Goal: Task Accomplishment & Management: Manage account settings

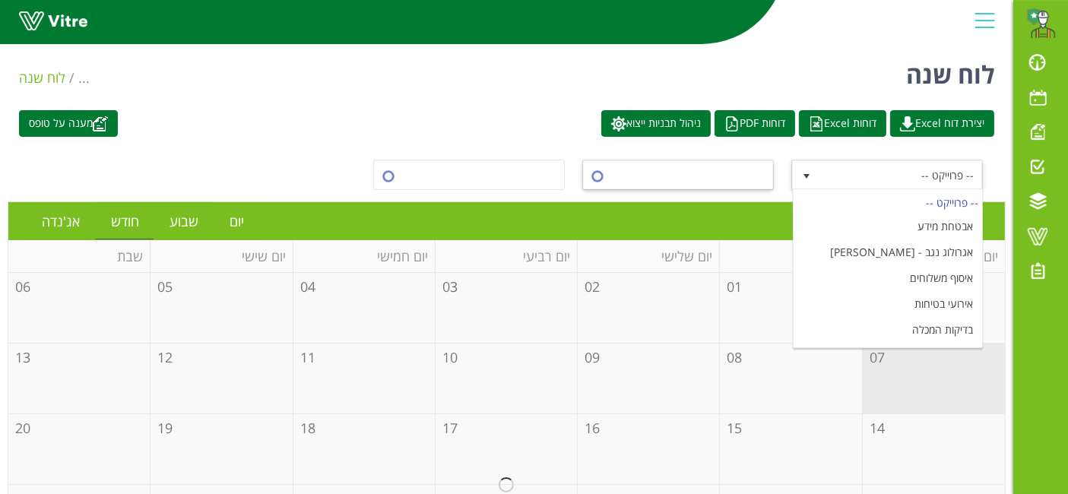
click at [733, 163] on span at bounding box center [691, 174] width 163 height 27
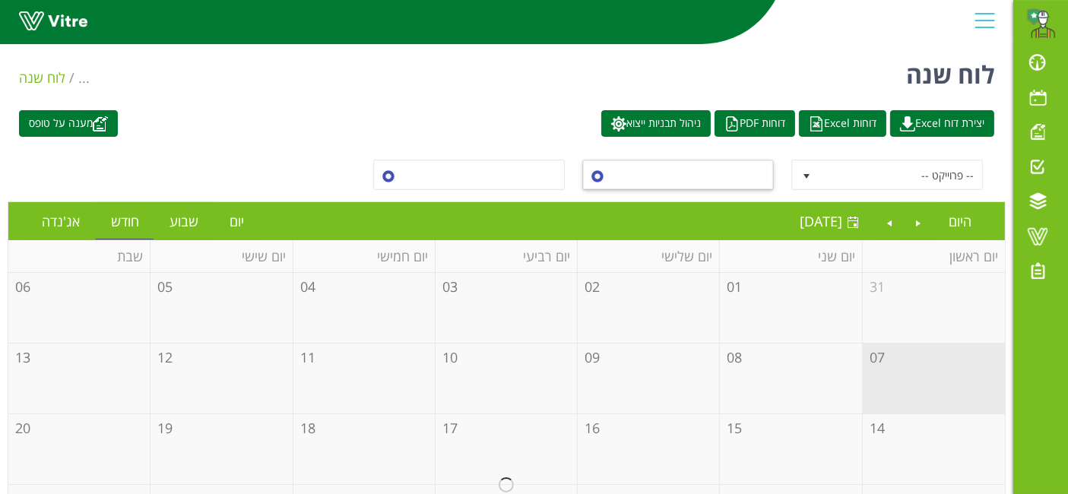
click at [720, 181] on span at bounding box center [691, 174] width 163 height 27
click at [519, 168] on span "-- משתמש --" at bounding box center [482, 174] width 163 height 27
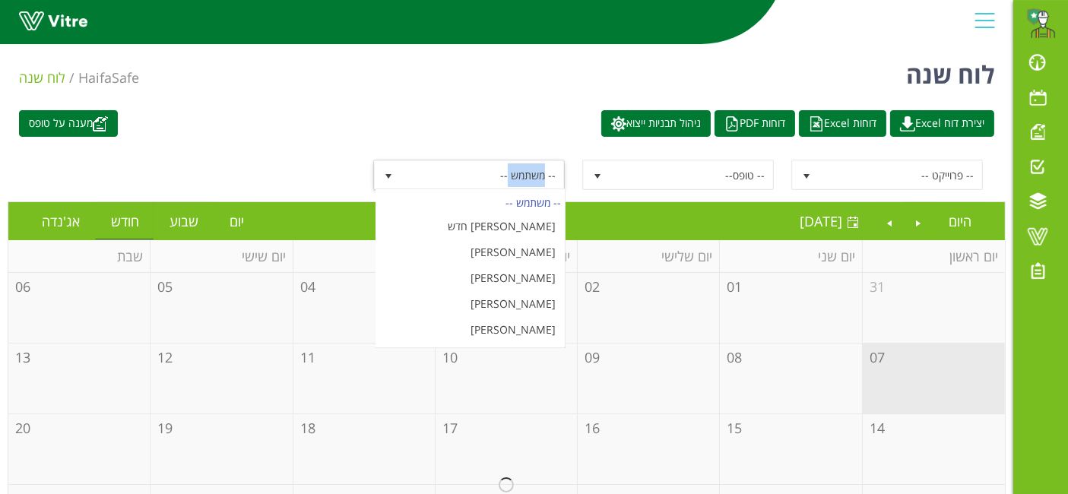
click at [519, 168] on span "-- משתמש --" at bounding box center [482, 174] width 163 height 27
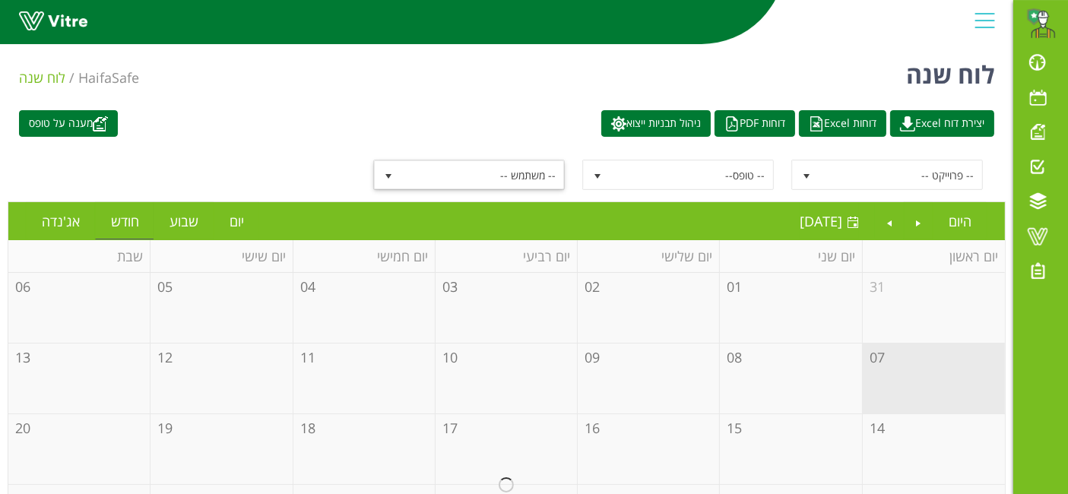
click at [734, 196] on div "-- פרוייקט -- -- טופס-- -- משתמש --" at bounding box center [507, 174] width 998 height 53
click at [733, 181] on span "-- טופס--" at bounding box center [691, 174] width 163 height 27
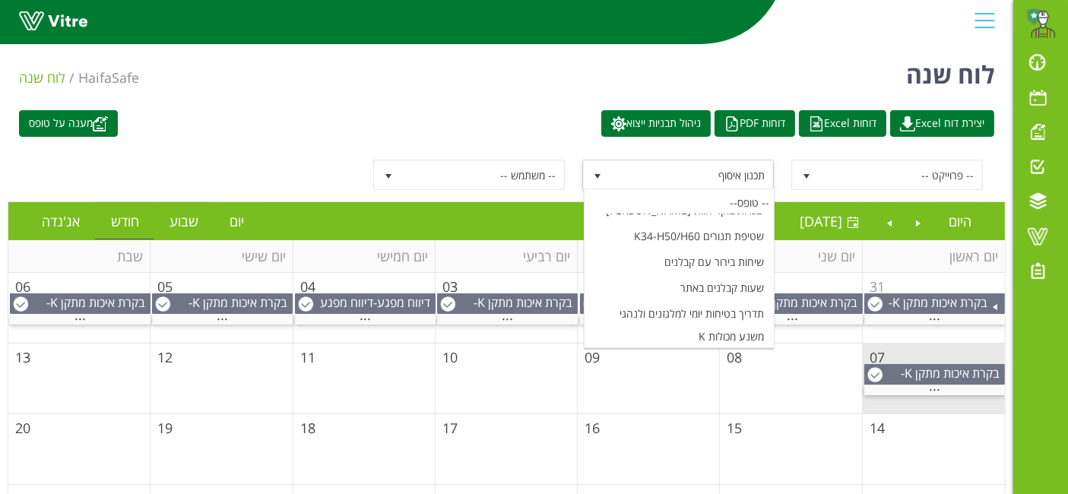
scroll to position [6597, 0]
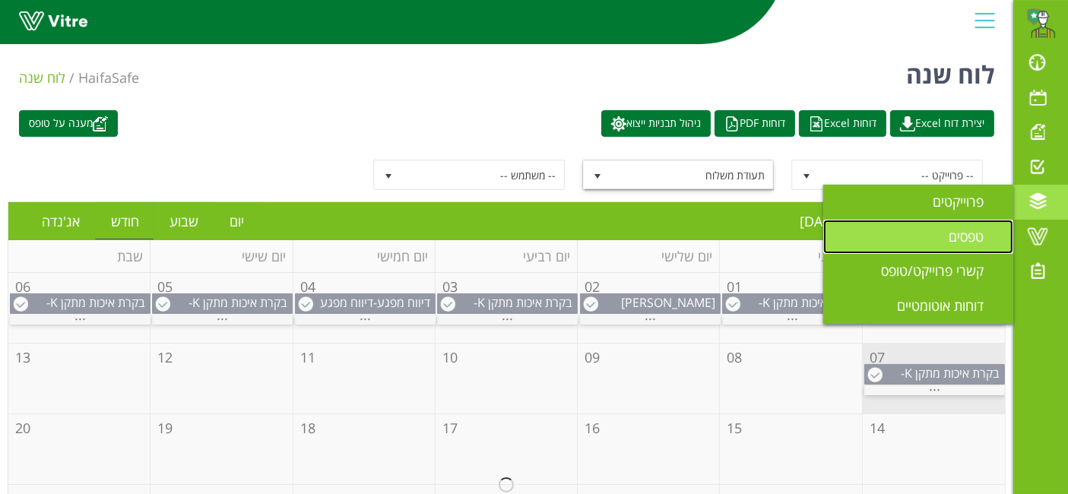
click at [977, 233] on span "טפסים" at bounding box center [975, 236] width 53 height 18
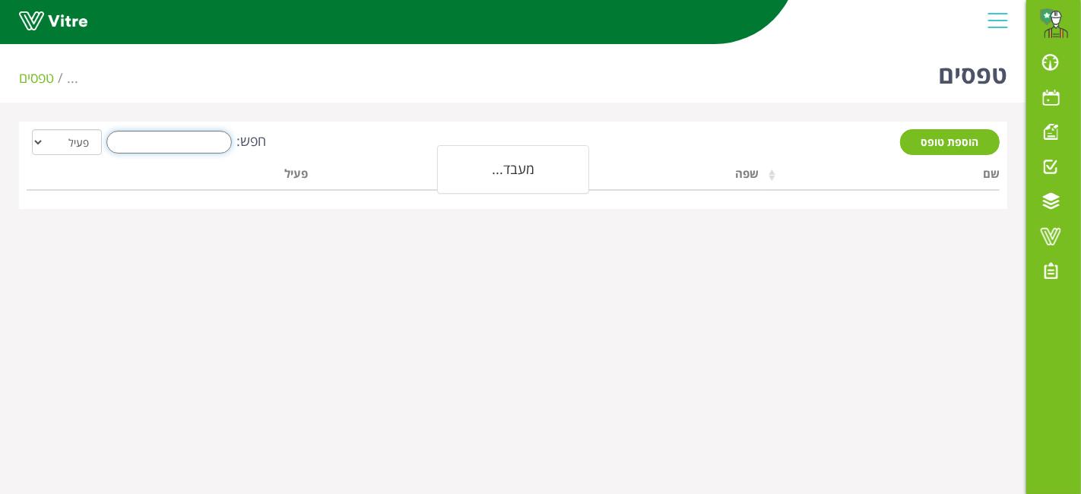
click at [215, 141] on input "חפש:" at bounding box center [168, 142] width 125 height 23
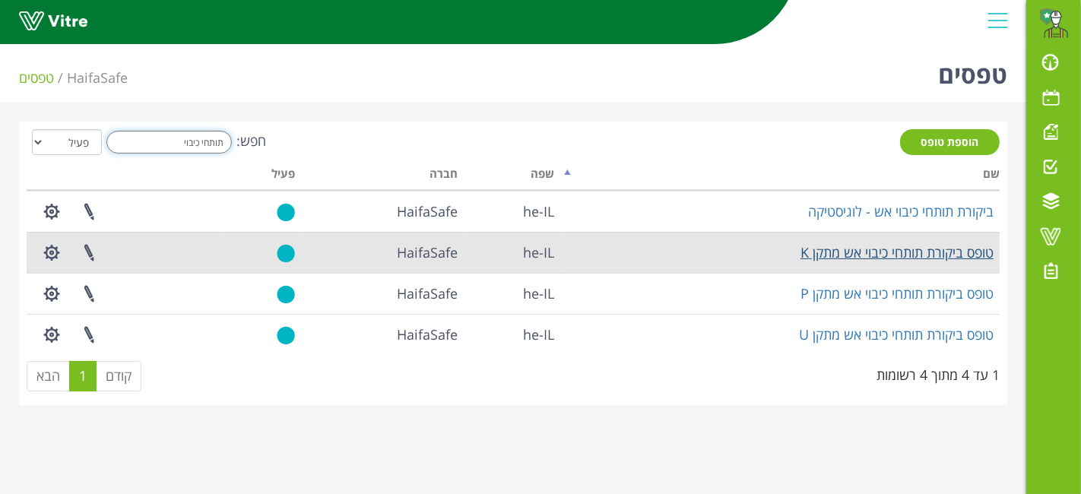
type input "תותחי כיבוי"
click at [885, 252] on link "טופס ביקורת תותחי כיבוי אש מתקן K" at bounding box center [896, 252] width 193 height 18
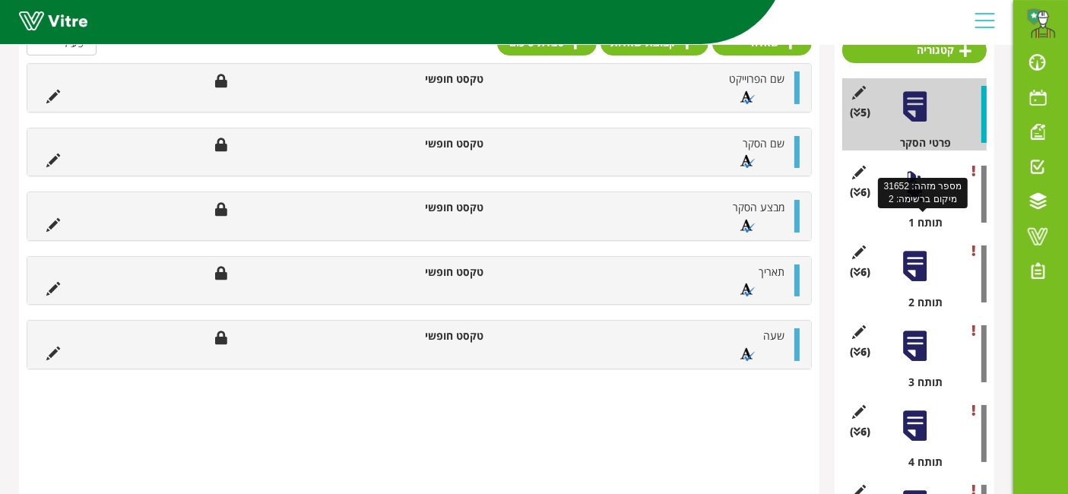
scroll to position [118, 0]
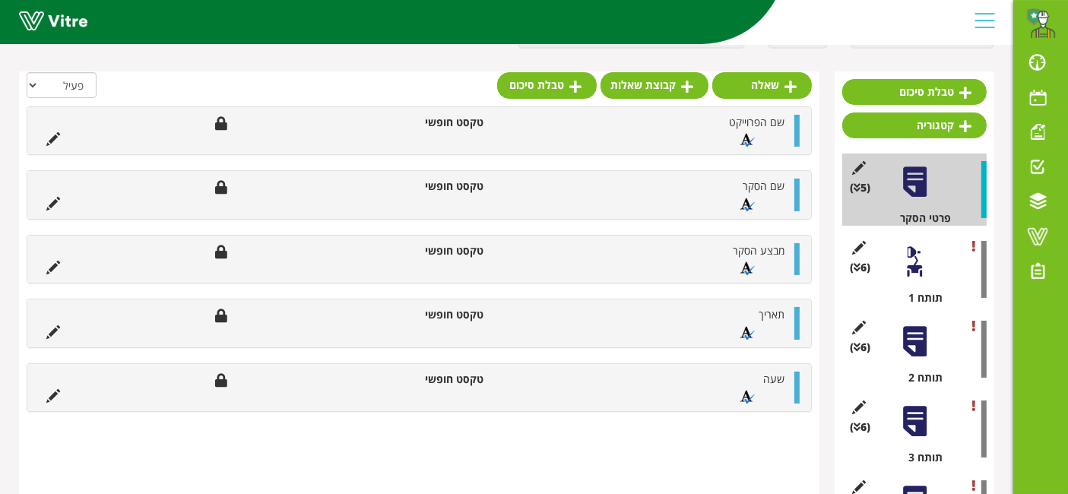
click at [908, 253] on div at bounding box center [915, 262] width 34 height 34
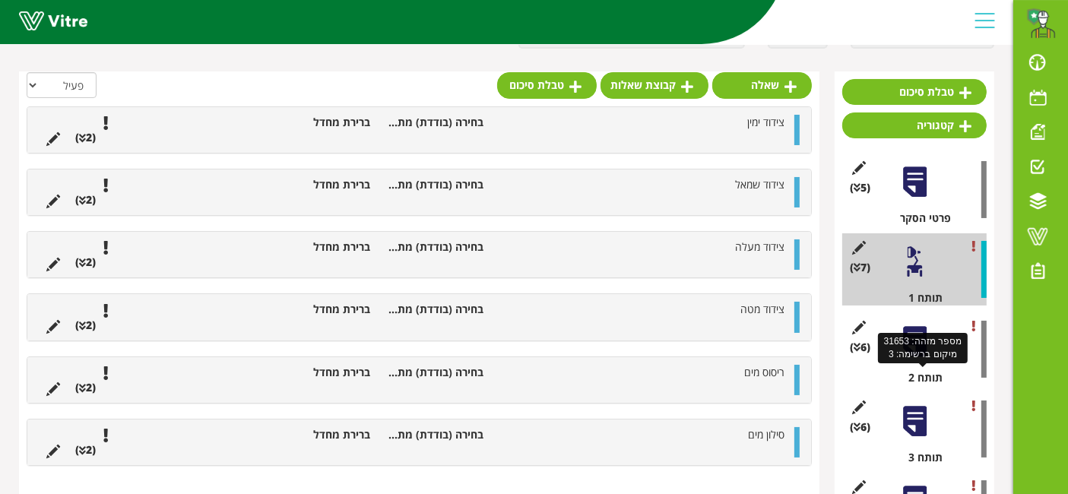
click at [905, 368] on div "(6 ) תותח 2" at bounding box center [914, 349] width 144 height 72
click at [924, 351] on div at bounding box center [915, 342] width 34 height 34
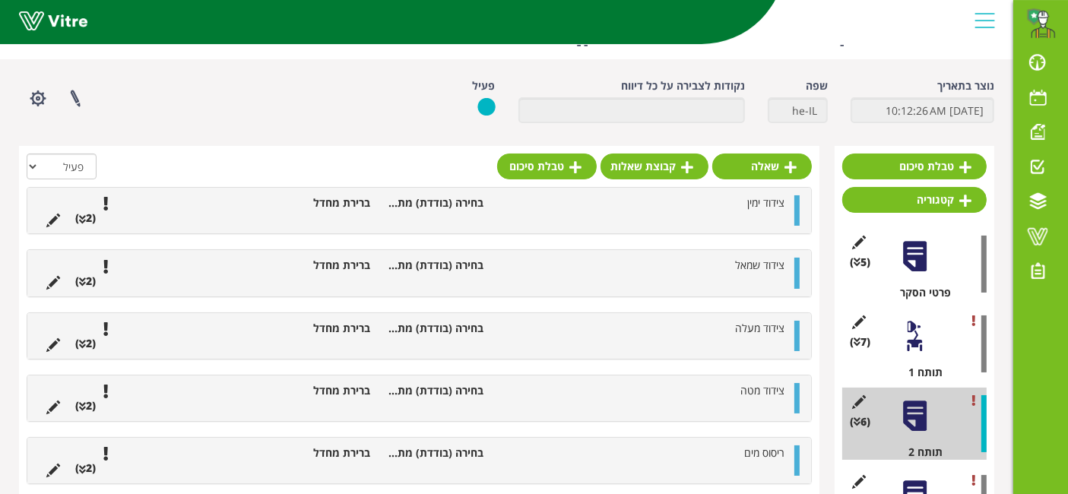
scroll to position [0, 0]
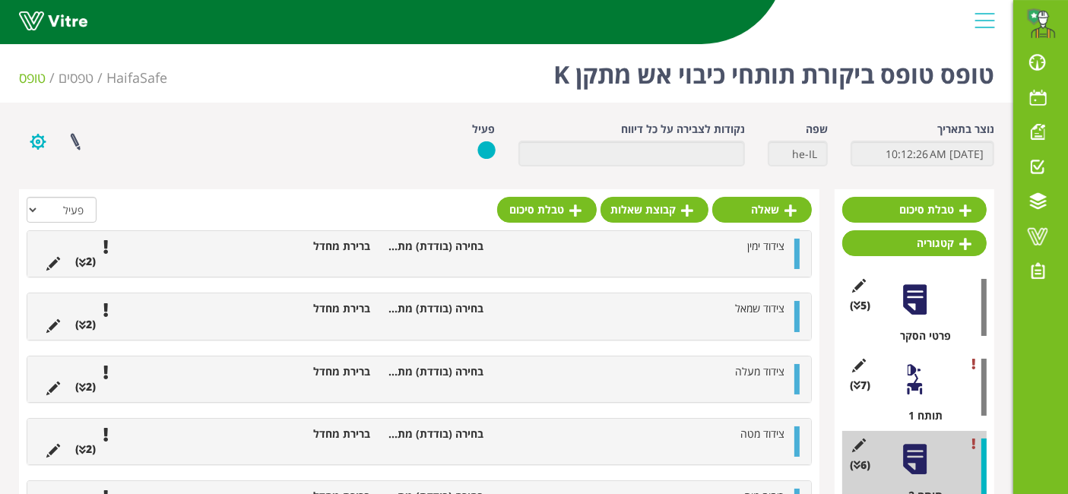
click at [41, 138] on button "button" at bounding box center [38, 142] width 38 height 40
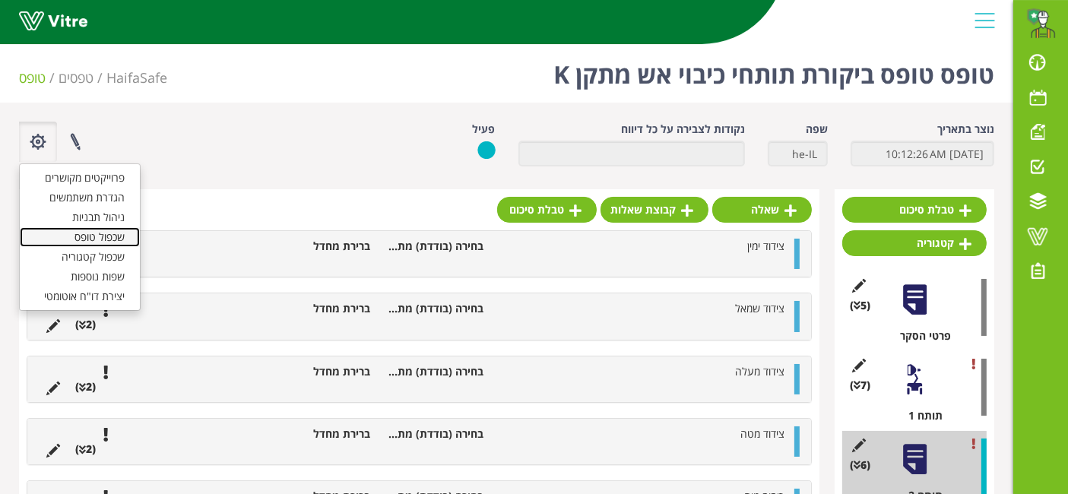
click at [85, 235] on link "שכפול טופס" at bounding box center [80, 237] width 120 height 20
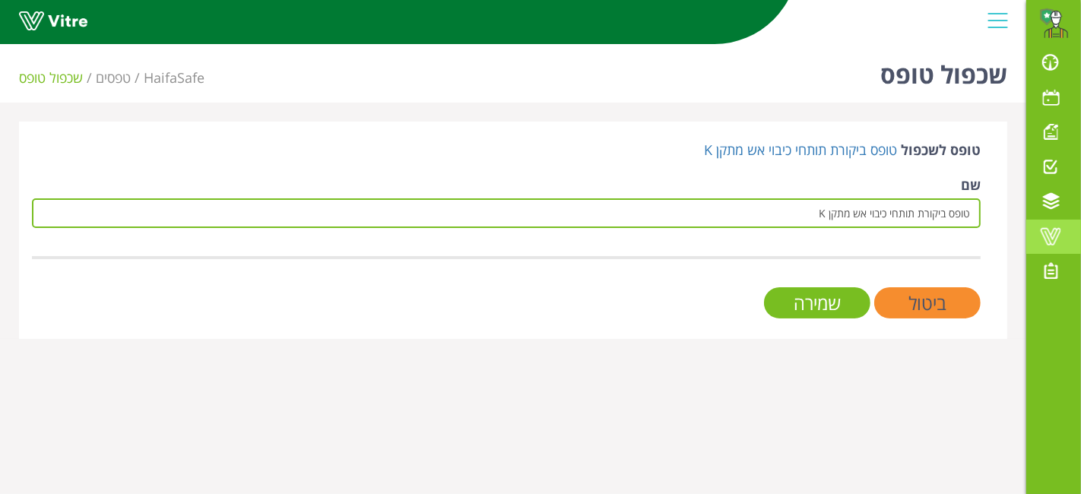
drag, startPoint x: 746, startPoint y: 220, endPoint x: 1030, endPoint y: 235, distance: 284.6
click at [1030, 235] on div "Aviad.Tzarfati@haifa-group.com התראות והודעות לוח בקרה לוח שנה מענה על טופס משי…" at bounding box center [540, 188] width 1081 height 301
type input "טופס תותח כיבוי אש-מתקן אמוניה"
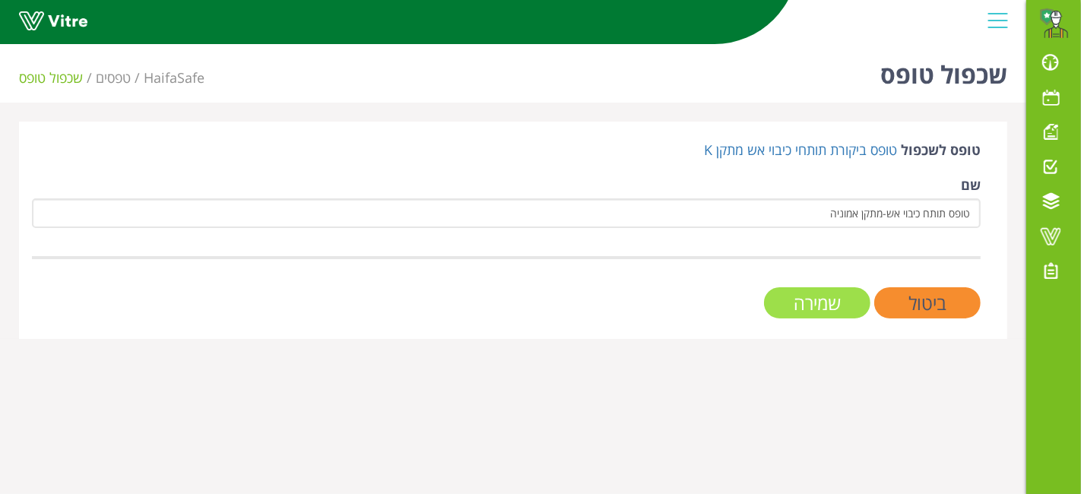
click at [822, 298] on input "שמירה" at bounding box center [817, 302] width 106 height 31
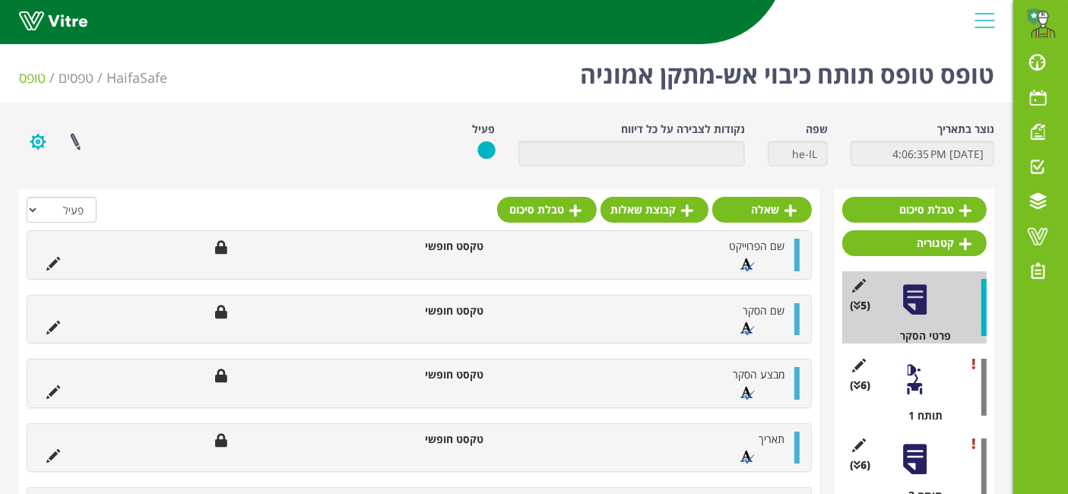
click at [39, 135] on button "button" at bounding box center [38, 142] width 38 height 40
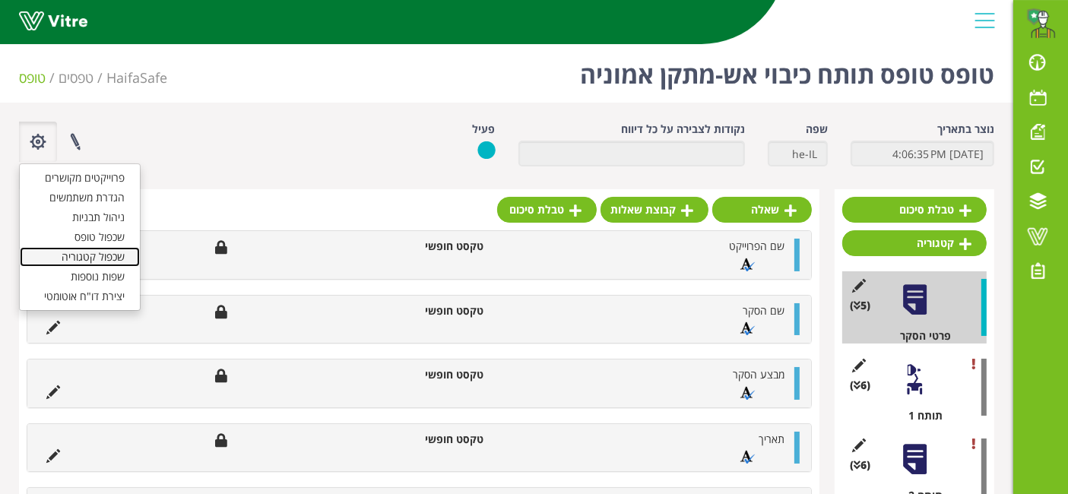
click at [82, 250] on link "שכפול קטגוריה" at bounding box center [80, 257] width 120 height 20
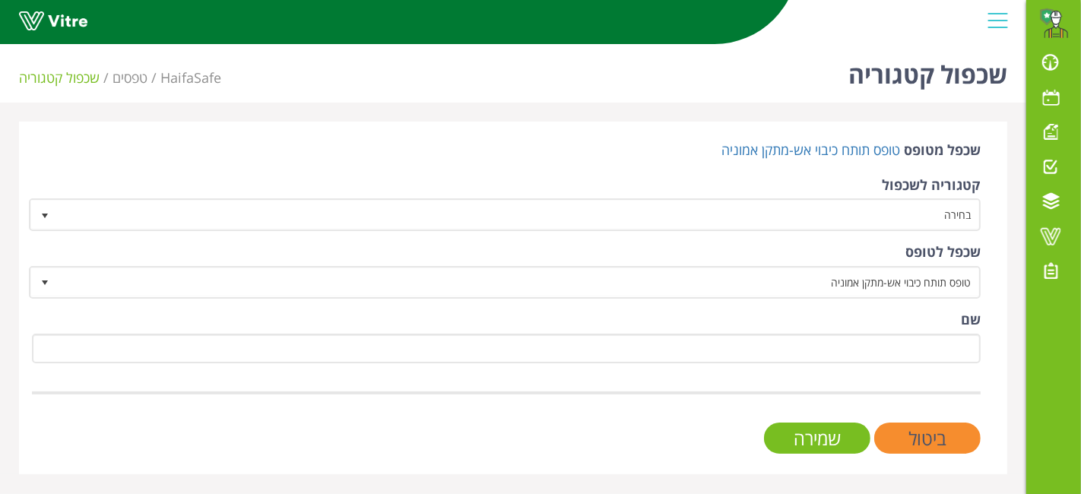
click at [794, 261] on div "שכפל לטופס טופס תותח כיבוי אש-מתקן אמוניה 10550" at bounding box center [506, 270] width 949 height 56
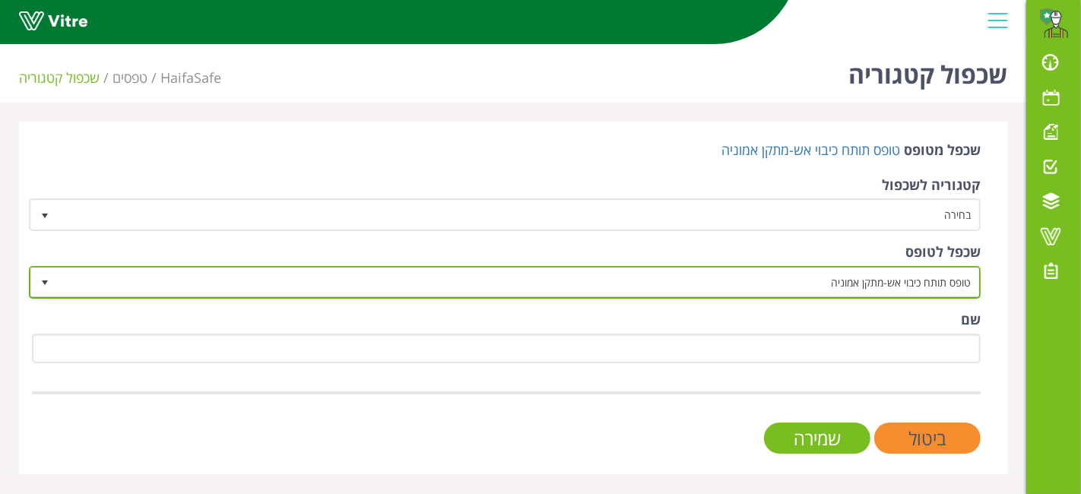
click at [794, 274] on span "טופס תותח כיבוי אש-מתקן אמוניה" at bounding box center [518, 281] width 921 height 27
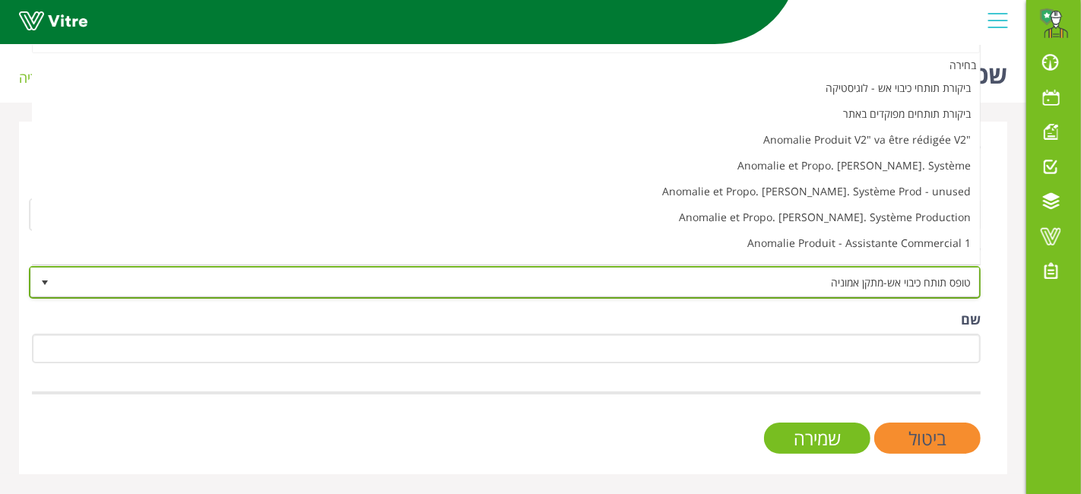
scroll to position [4749, 0]
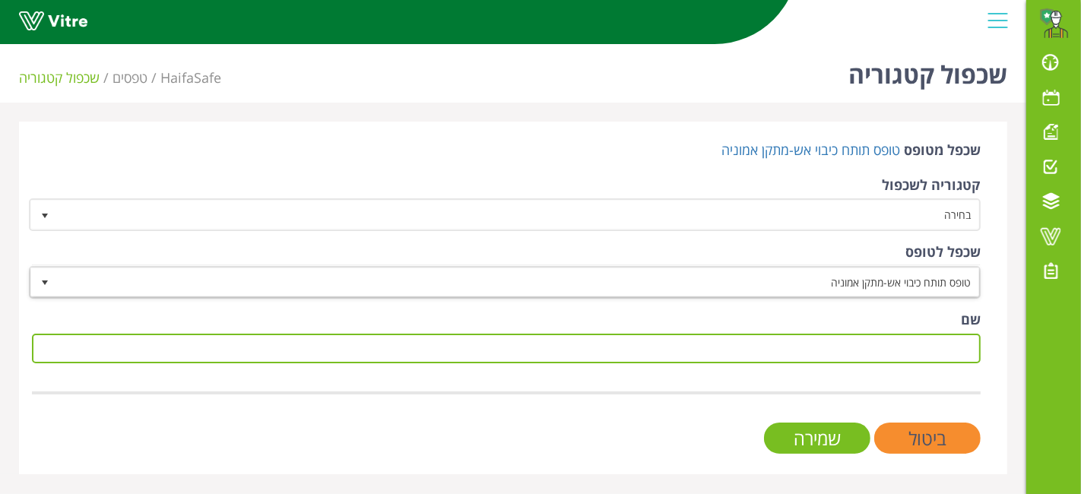
click at [846, 334] on input "שם" at bounding box center [506, 349] width 949 height 30
paste input "ט"
click at [849, 350] on input "שם" at bounding box center [506, 349] width 949 height 30
type input "טופס תותח כיבוי אש - מתקן אמוניה"
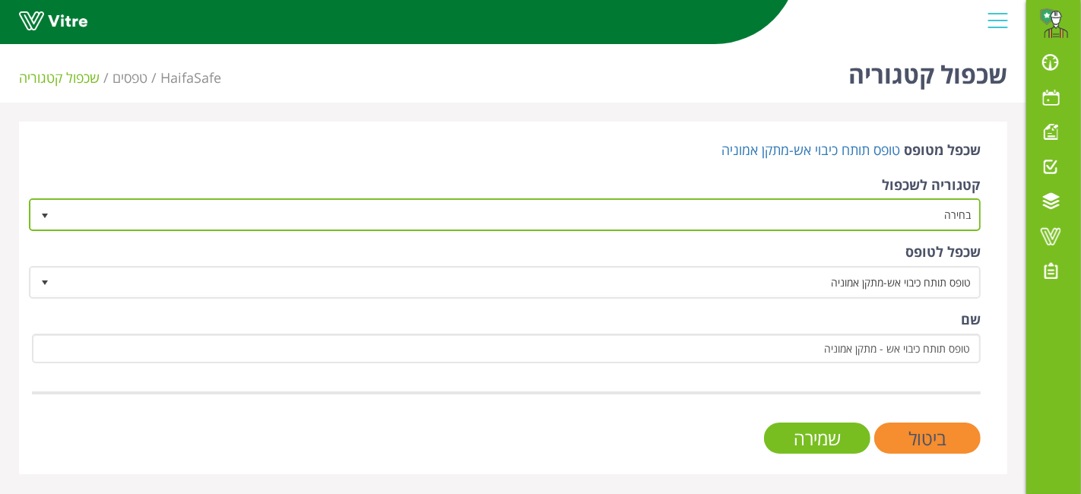
click at [882, 220] on span "בחירה" at bounding box center [518, 214] width 921 height 27
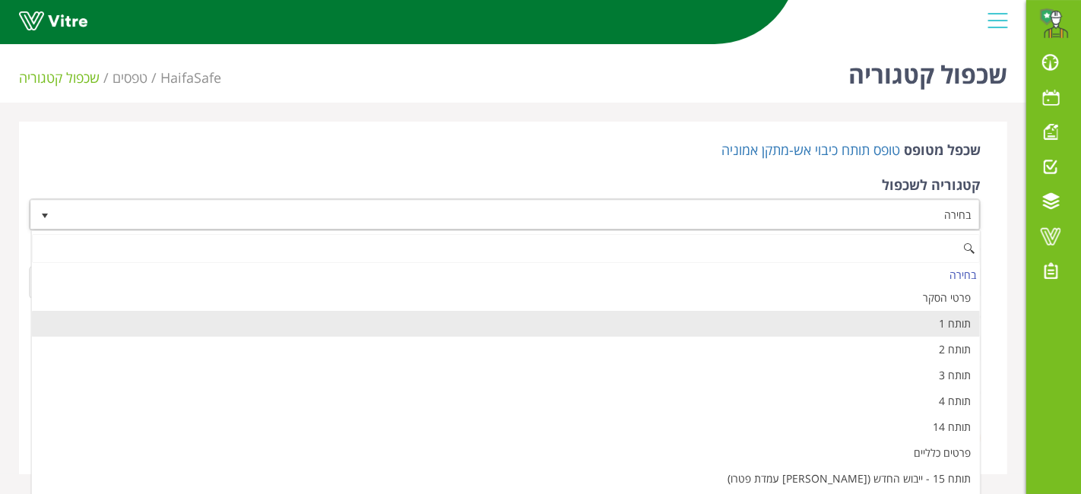
click at [912, 325] on li "תותח 1" at bounding box center [506, 324] width 948 height 26
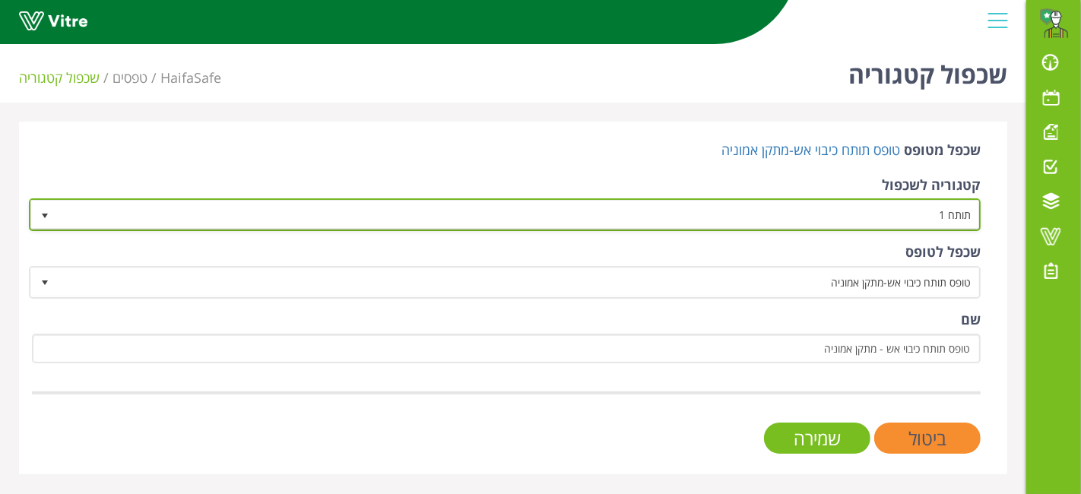
click at [915, 220] on span "תותח 1" at bounding box center [518, 214] width 921 height 27
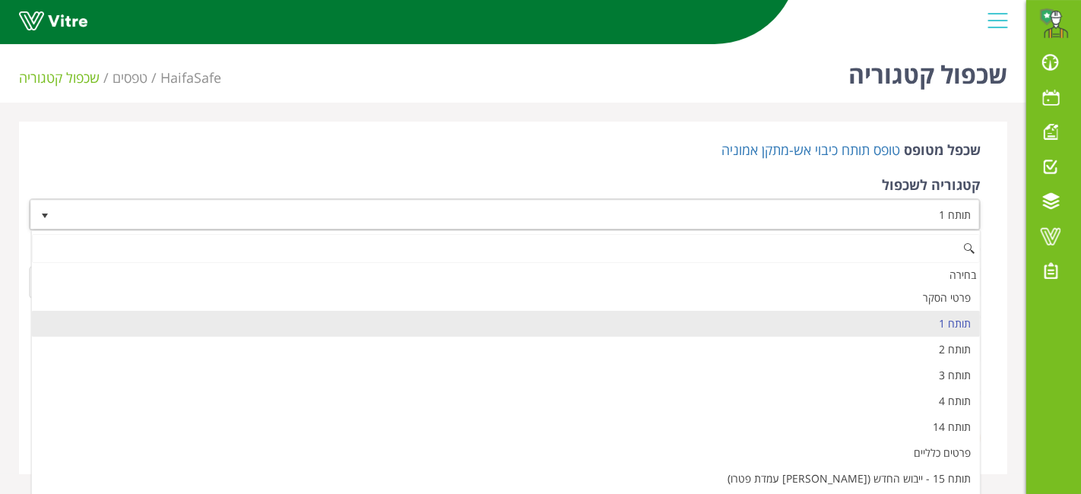
click at [885, 322] on li "תותח 1" at bounding box center [506, 324] width 948 height 26
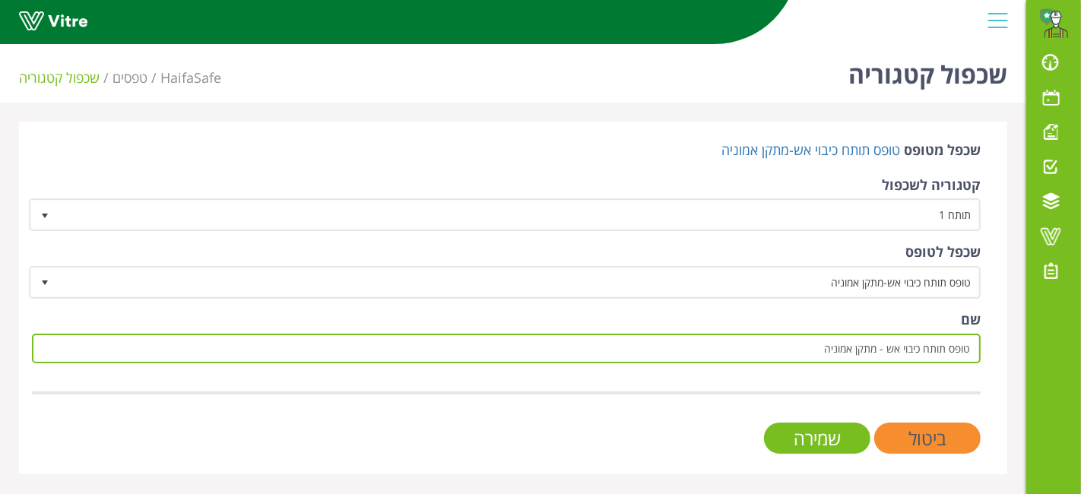
drag, startPoint x: 807, startPoint y: 353, endPoint x: 1012, endPoint y: 346, distance: 204.6
click at [1012, 346] on div "שכפל מטופס טופס תותח כיבוי אש-מתקן אמוניה קטגוריה לשכפול תותח 1 58037 שכפל לטופ…" at bounding box center [513, 298] width 1011 height 353
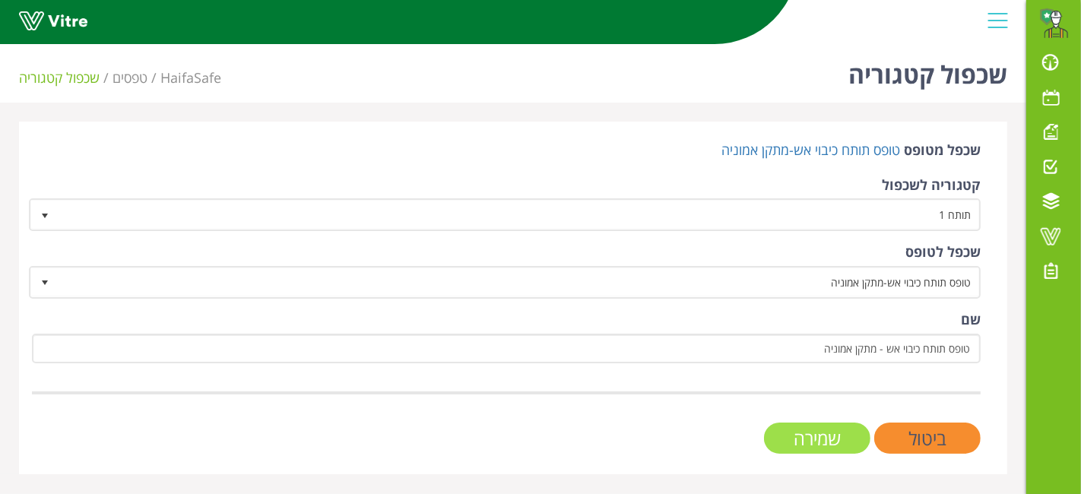
click at [819, 426] on input "שמירה" at bounding box center [817, 438] width 106 height 31
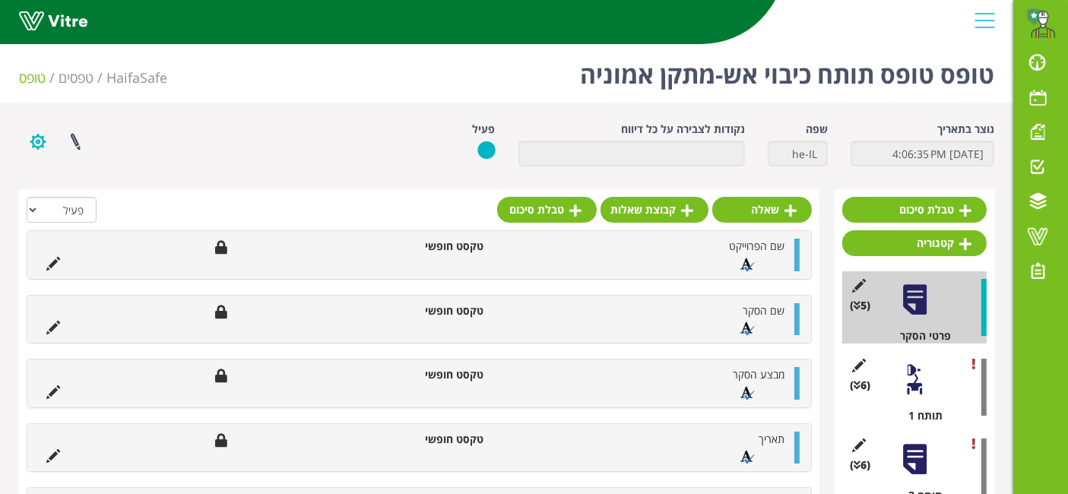
click at [37, 141] on button "button" at bounding box center [38, 142] width 38 height 40
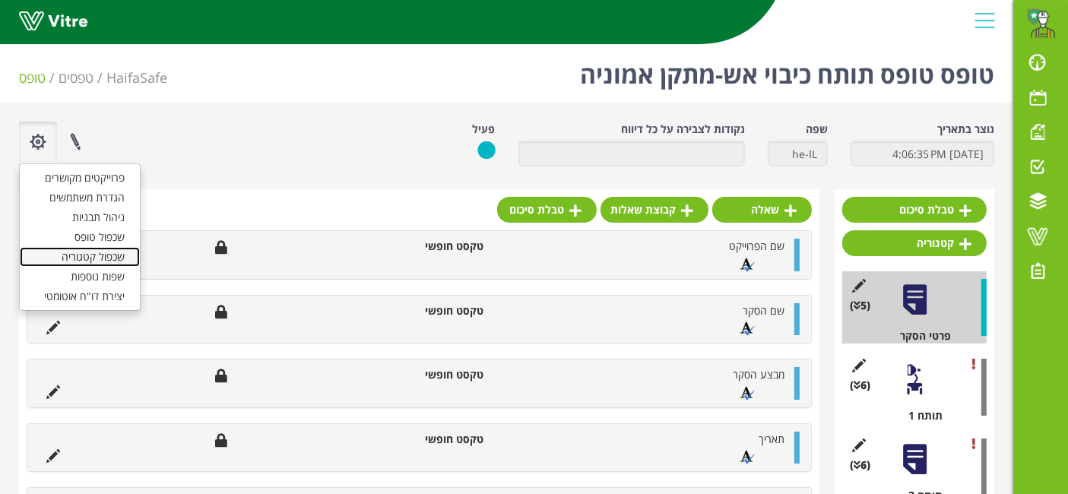
click at [82, 252] on link "שכפול קטגוריה" at bounding box center [80, 257] width 120 height 20
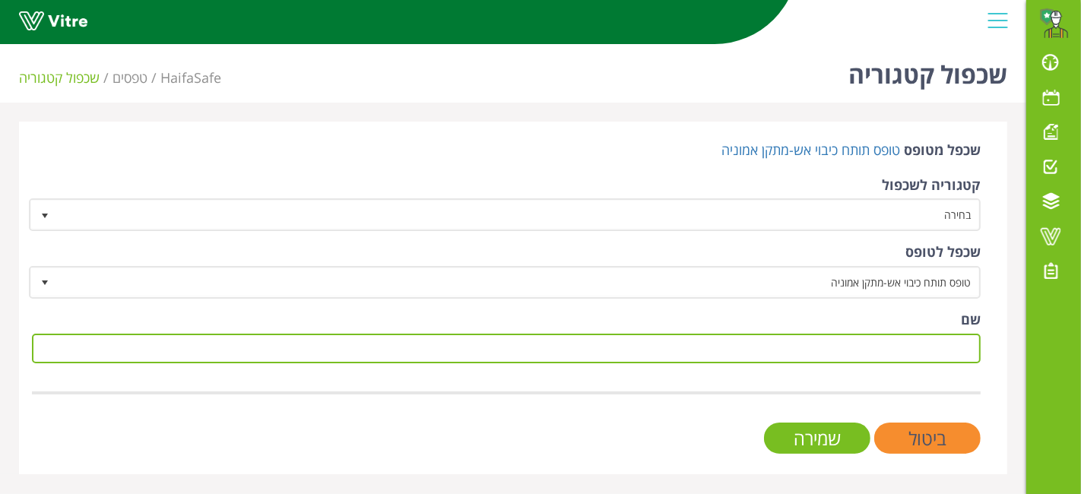
click at [895, 349] on input "שם" at bounding box center [506, 349] width 949 height 30
paste input "טופס תותח כיבוי אש - מתקן אמוניה"
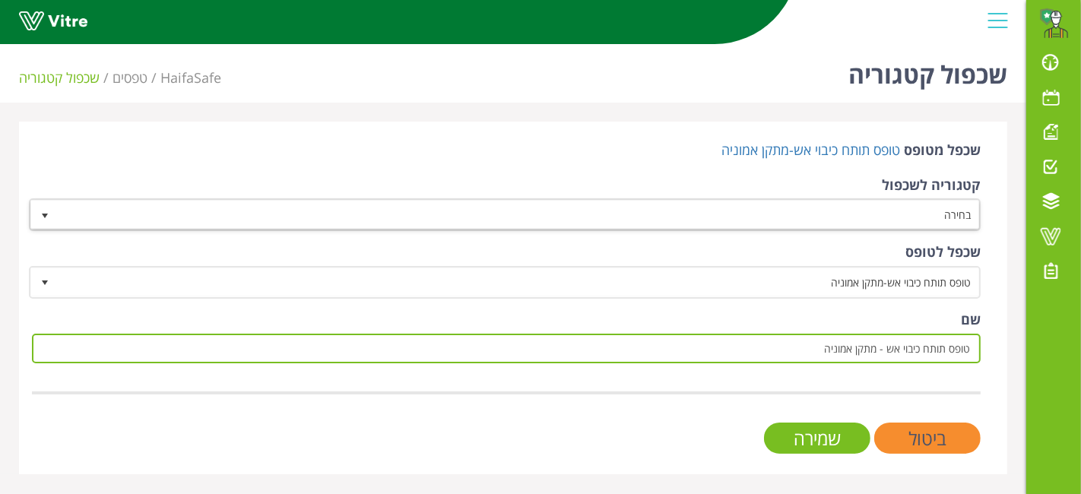
type input "טופס תותח כיבוי אש - מתקן אמוניה"
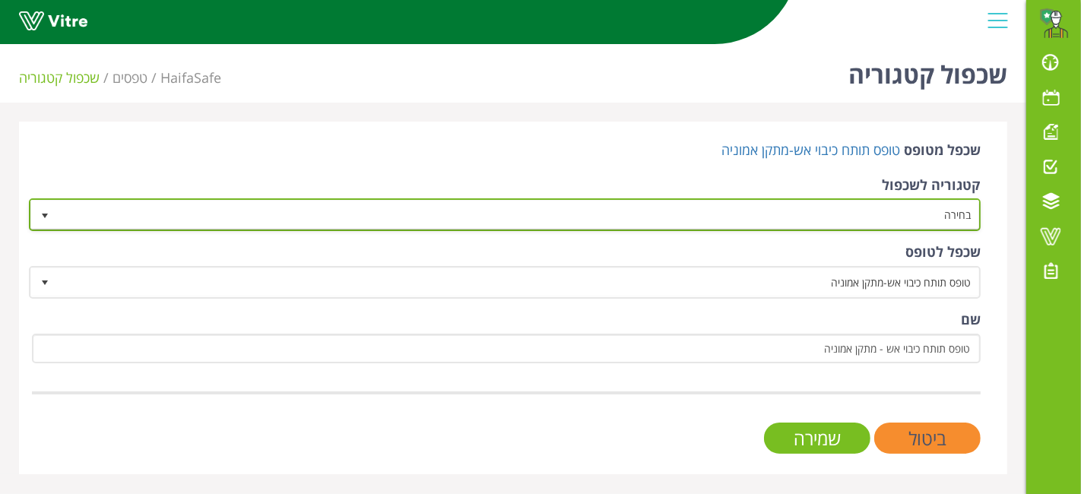
click at [847, 215] on span "בחירה" at bounding box center [518, 214] width 921 height 27
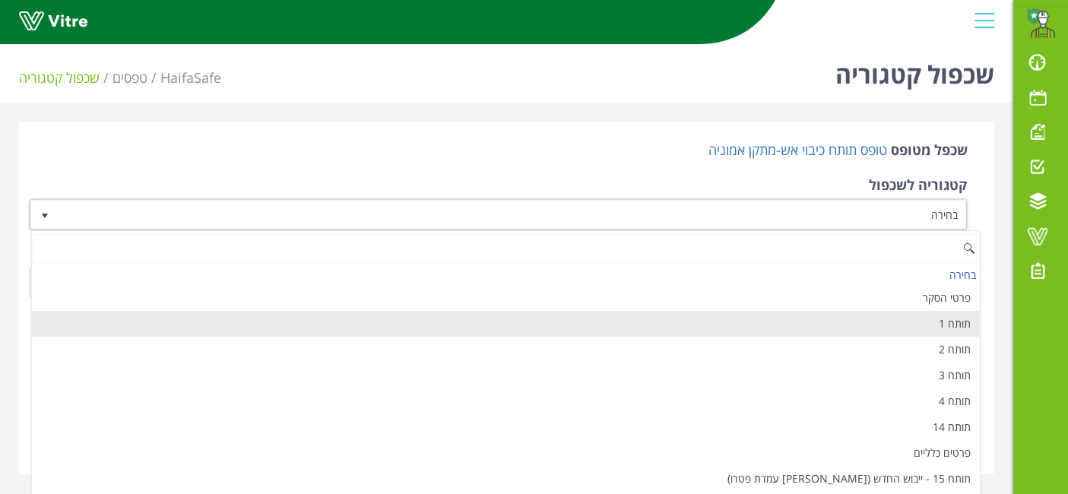
click at [851, 323] on li "תותח 1" at bounding box center [506, 324] width 948 height 26
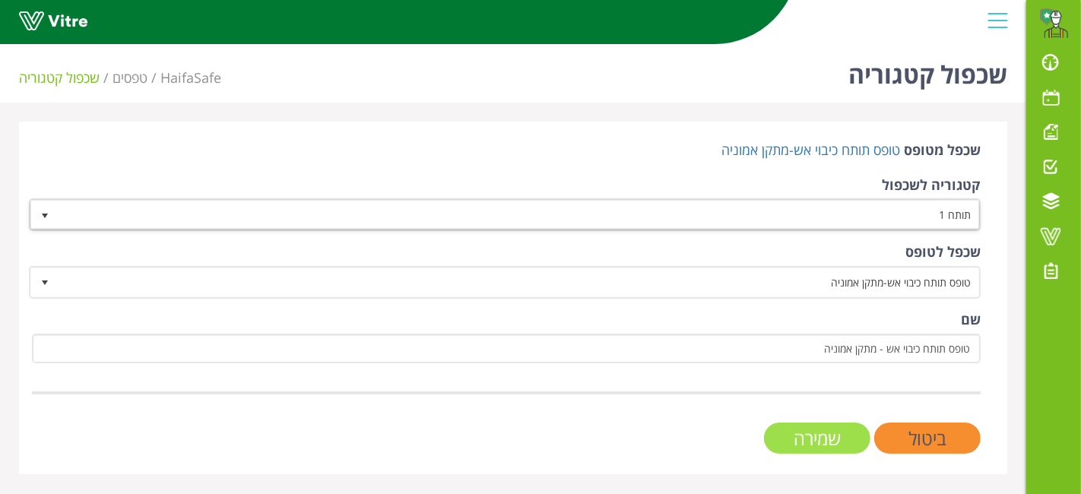
click at [806, 424] on input "שמירה" at bounding box center [817, 438] width 106 height 31
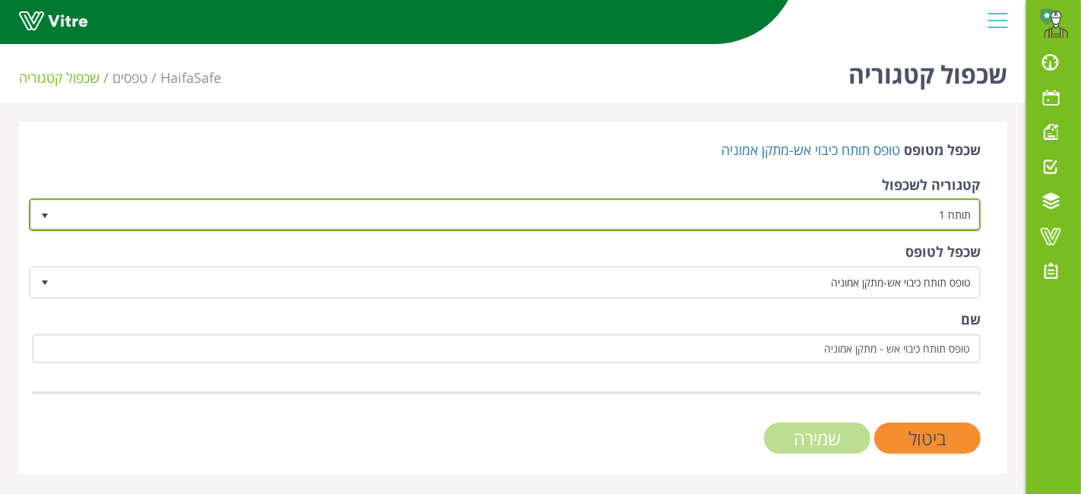
click at [908, 211] on span "תותח 1" at bounding box center [518, 214] width 921 height 27
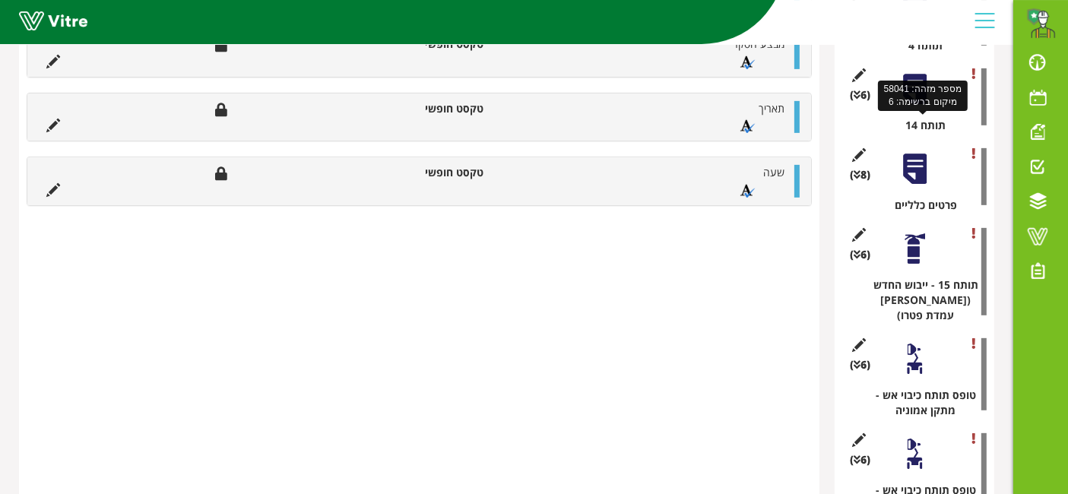
scroll to position [645, 0]
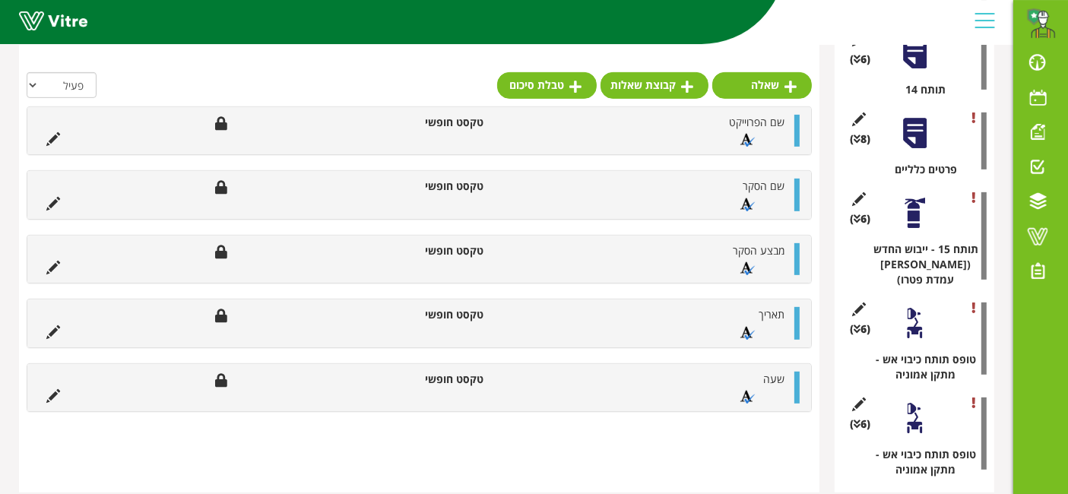
click at [863, 322] on span "(6 )" at bounding box center [860, 329] width 21 height 15
click at [908, 306] on div at bounding box center [915, 323] width 34 height 34
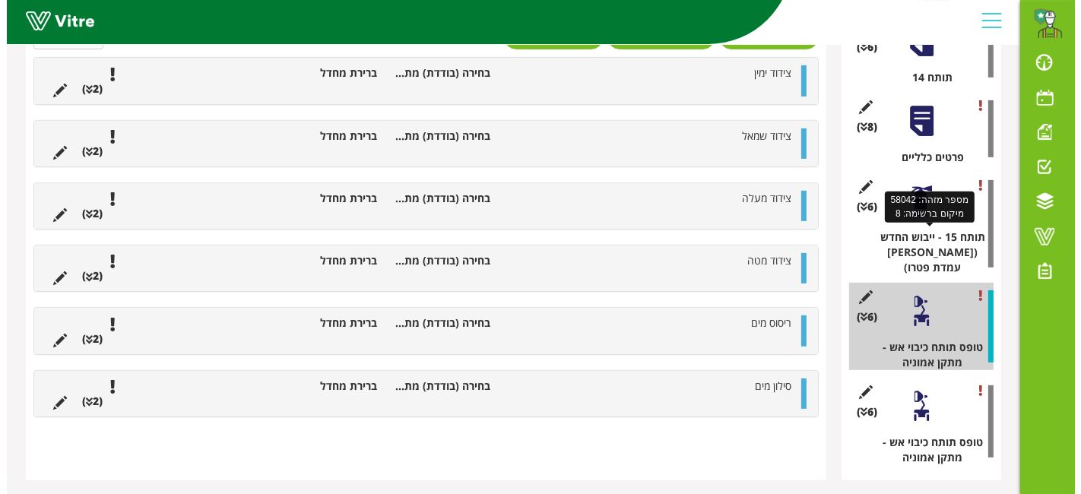
scroll to position [488, 0]
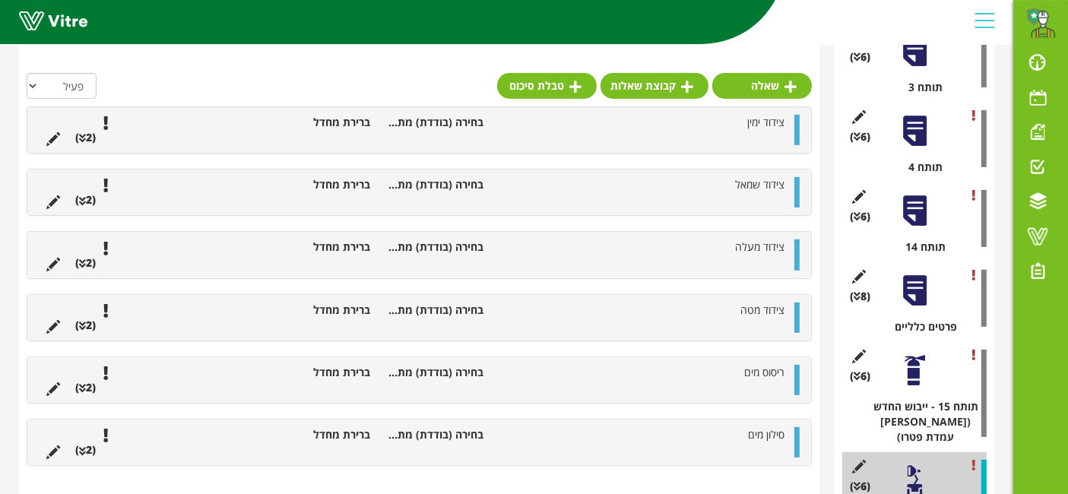
click at [922, 361] on div at bounding box center [915, 370] width 34 height 34
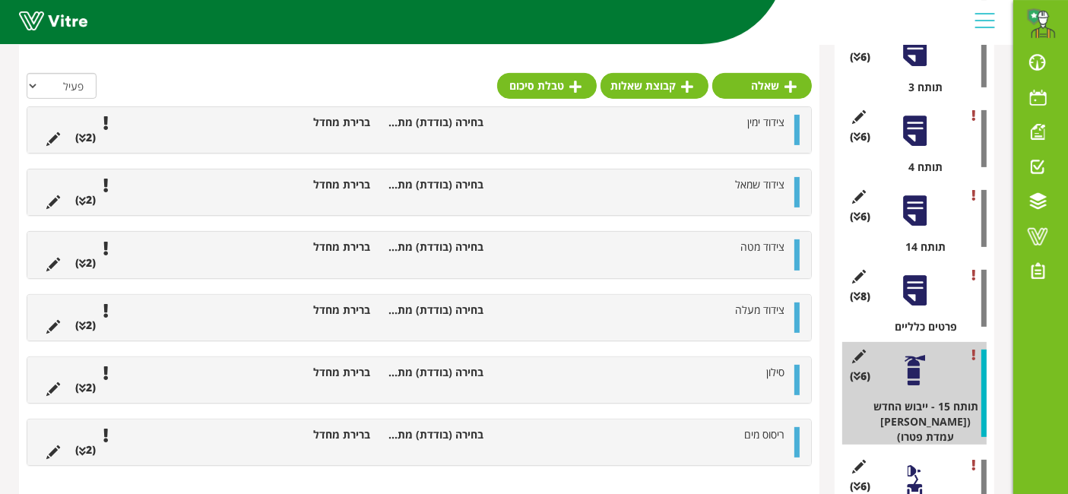
drag, startPoint x: 922, startPoint y: 361, endPoint x: 910, endPoint y: 365, distance: 12.7
click at [910, 365] on div at bounding box center [915, 370] width 34 height 34
click at [855, 343] on div "(6 ) תותח 15 - ייבוש החדש (מול עמדת פטרו)" at bounding box center [914, 393] width 144 height 103
click at [858, 350] on icon at bounding box center [859, 357] width 19 height 14
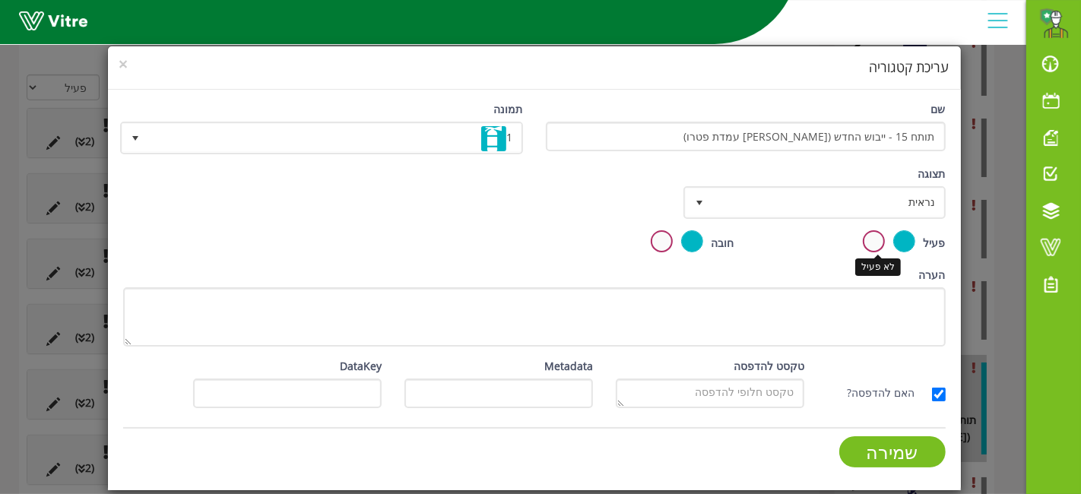
click at [882, 234] on label at bounding box center [874, 241] width 22 height 22
click at [0, 0] on input "radio" at bounding box center [0, 0] width 0 height 0
click at [668, 233] on label at bounding box center [662, 241] width 22 height 22
click at [0, 0] on input "radio" at bounding box center [0, 0] width 0 height 0
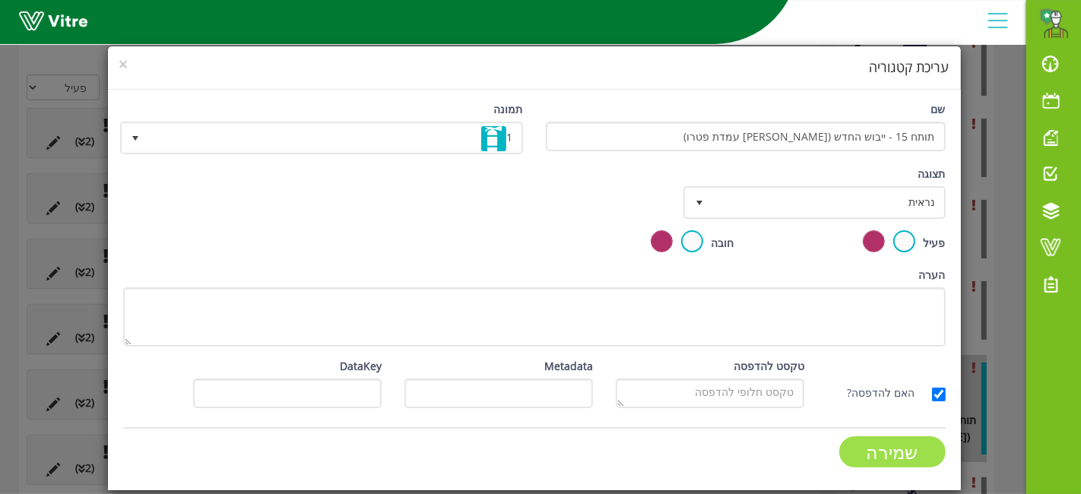
click at [882, 448] on input "שמירה" at bounding box center [892, 451] width 106 height 31
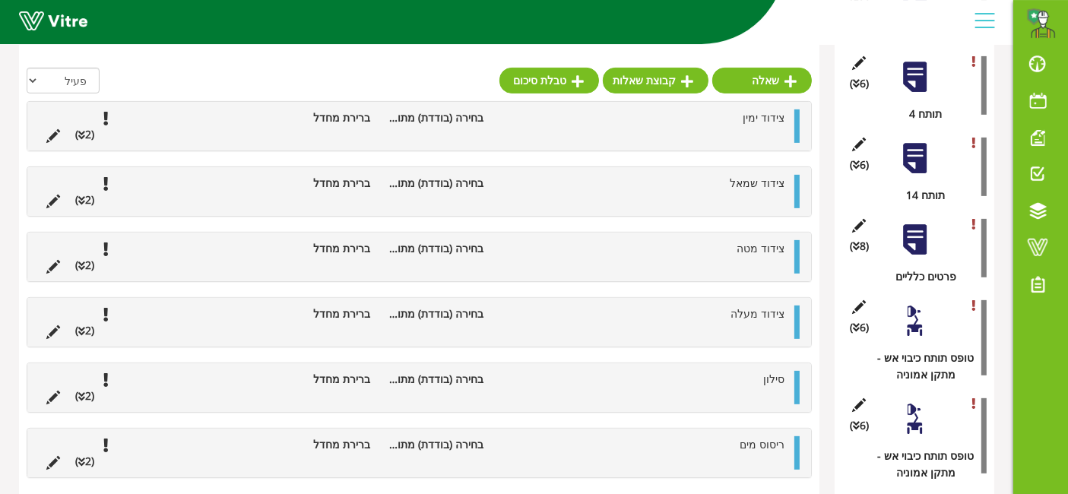
scroll to position [466, 0]
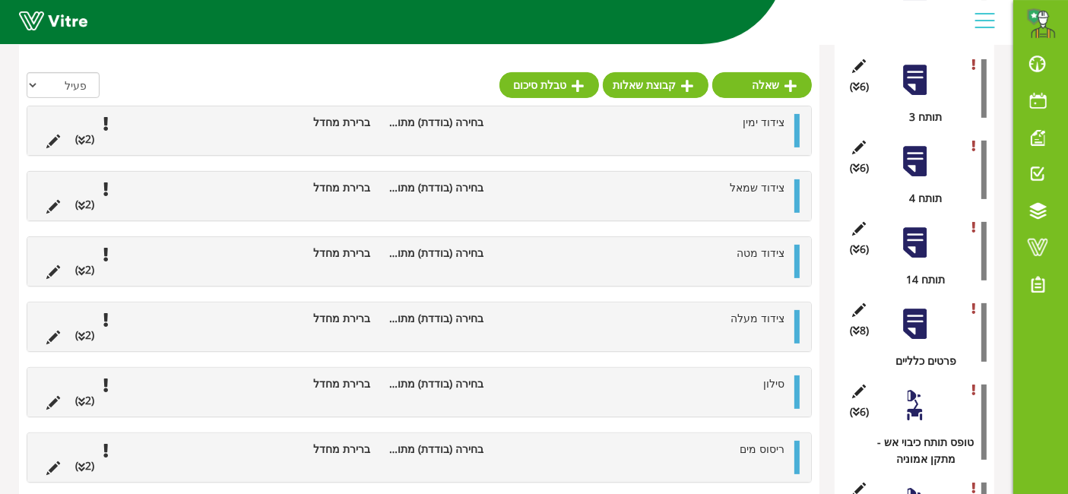
click at [931, 341] on div "(8 ) פרטים כלליים" at bounding box center [914, 333] width 144 height 74
click at [923, 329] on div at bounding box center [915, 324] width 34 height 34
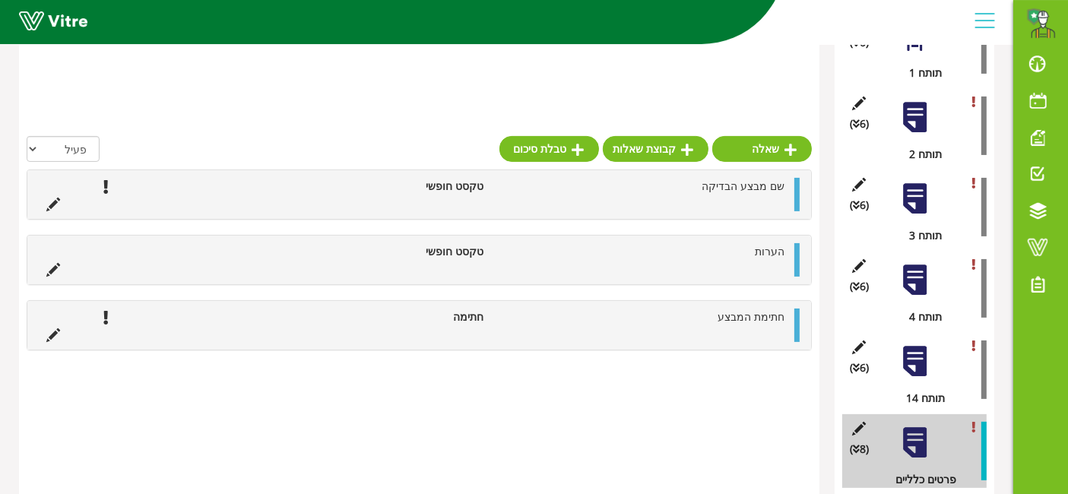
scroll to position [550, 0]
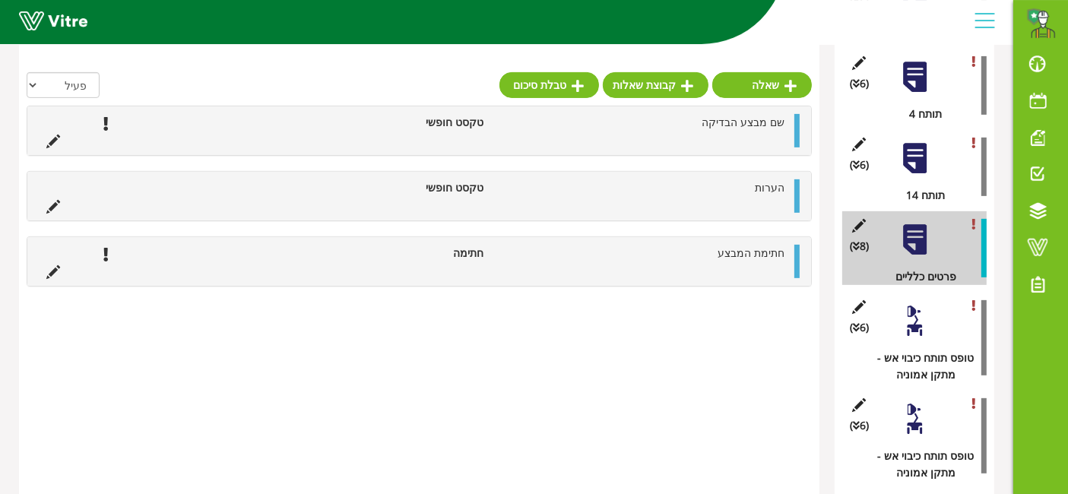
click at [916, 407] on div at bounding box center [915, 419] width 34 height 34
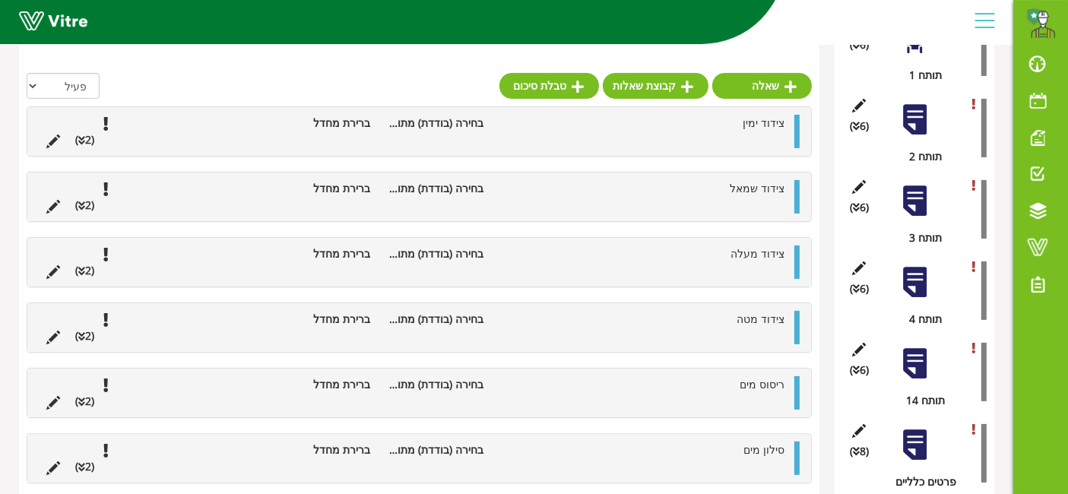
scroll to position [213, 0]
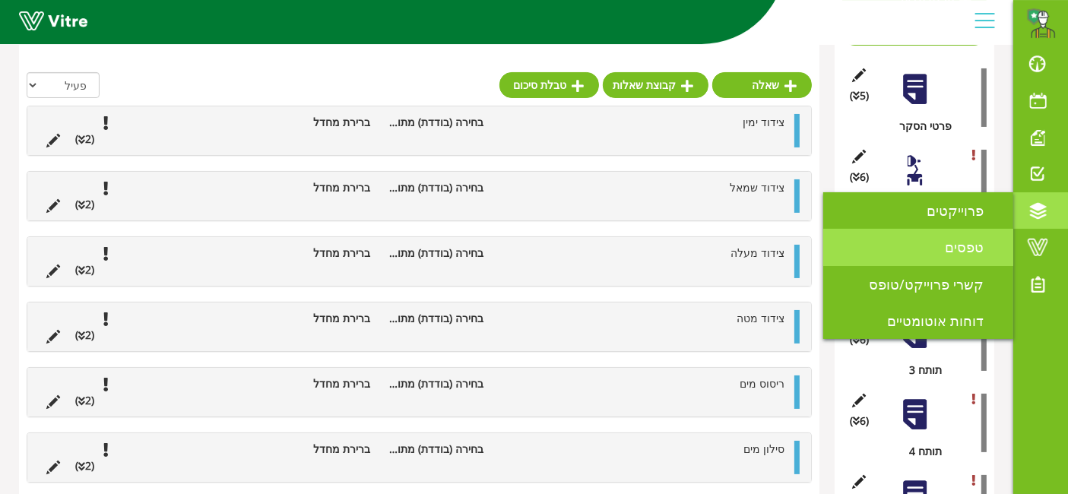
click at [966, 249] on span "טפסים" at bounding box center [973, 247] width 57 height 18
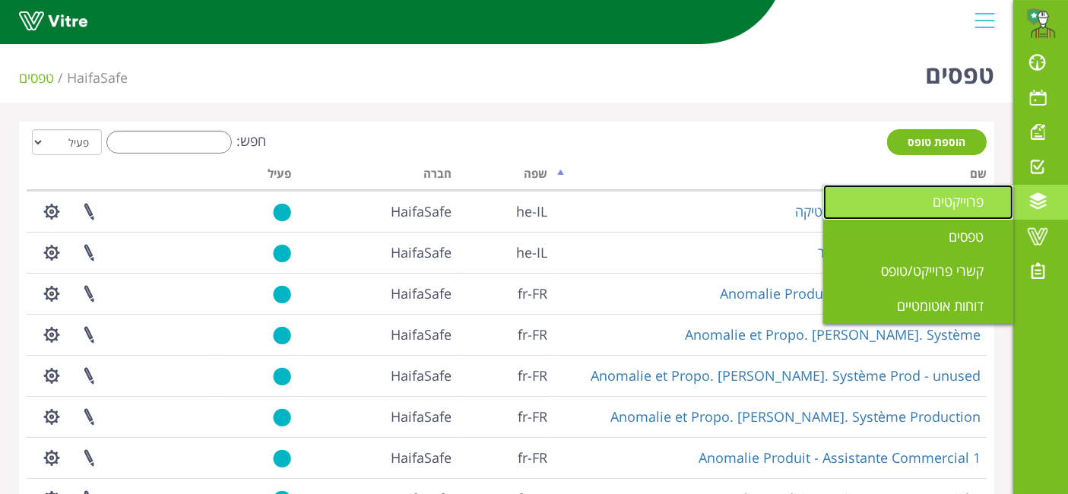
click at [1006, 207] on link "פרוייקטים" at bounding box center [918, 202] width 190 height 35
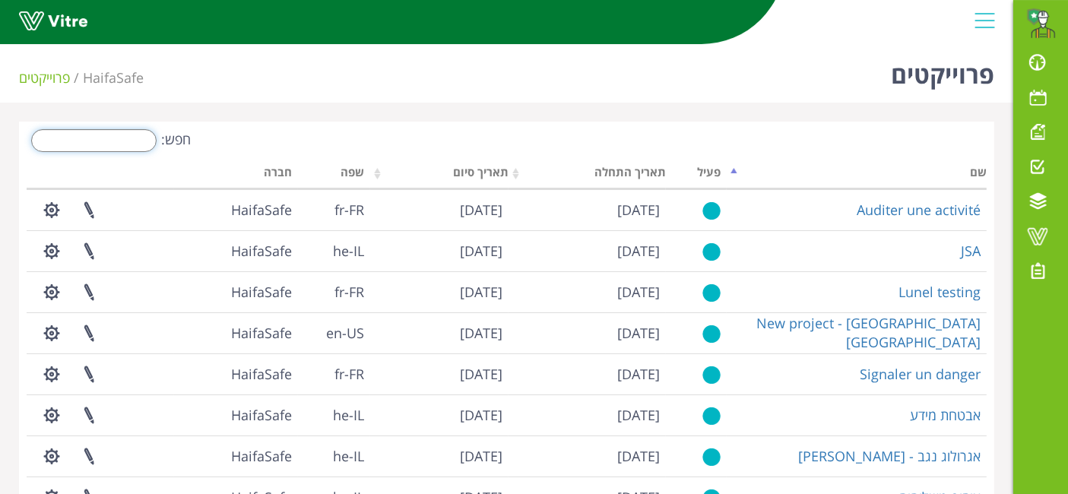
click at [146, 136] on input "חפש:" at bounding box center [93, 140] width 125 height 23
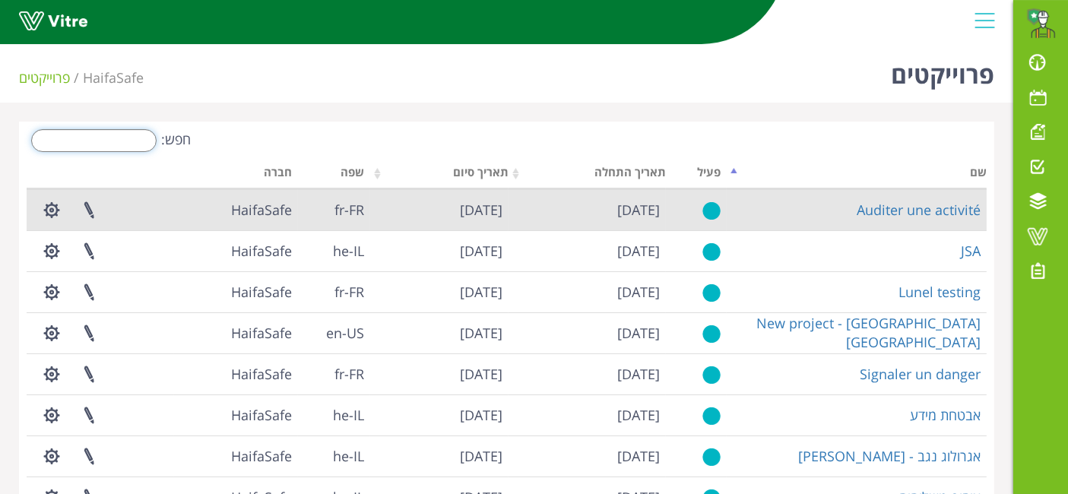
paste input "טופס תותח כיבוי אש - מתקן אמוניה"
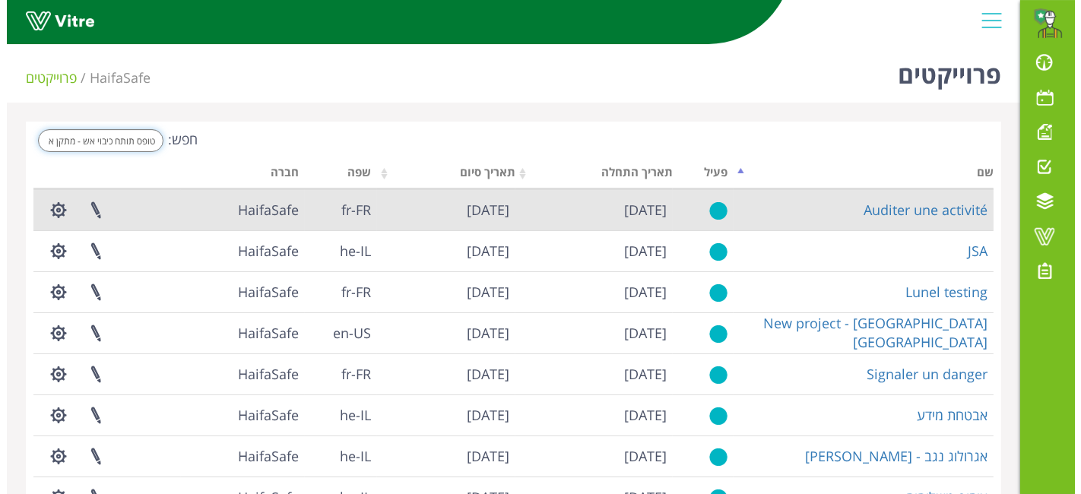
scroll to position [0, -21]
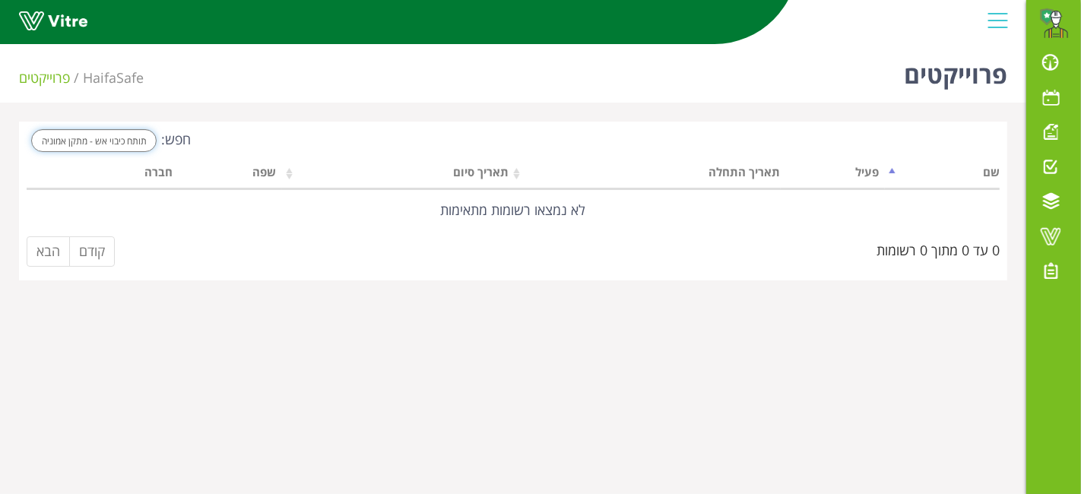
drag, startPoint x: 38, startPoint y: 134, endPoint x: 92, endPoint y: 144, distance: 54.9
click at [92, 144] on input "טופס תותח כיבוי אש - מתקן אמוניה" at bounding box center [93, 140] width 125 height 23
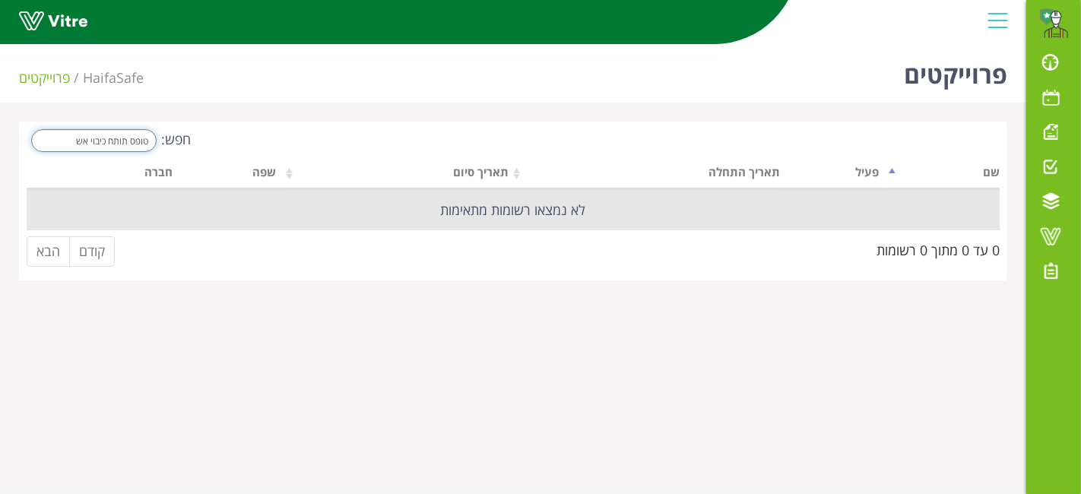
scroll to position [0, 0]
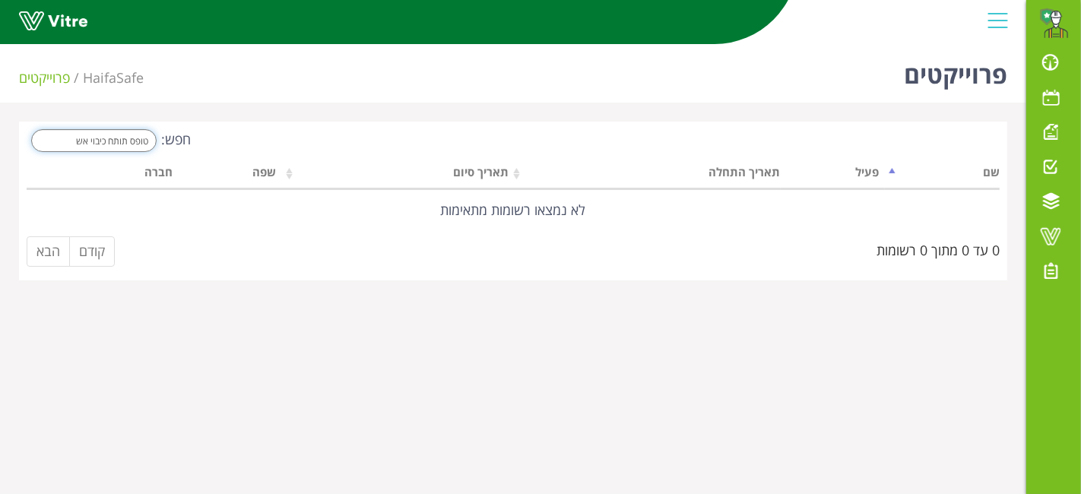
drag, startPoint x: 46, startPoint y: 135, endPoint x: 326, endPoint y: 125, distance: 280.7
click at [326, 125] on div "חפש: טופס תותח כיבוי אש שם פעיל תאריך התחלה תאריך סיום שפה חברה לא נמצאו רשומות…" at bounding box center [513, 201] width 988 height 159
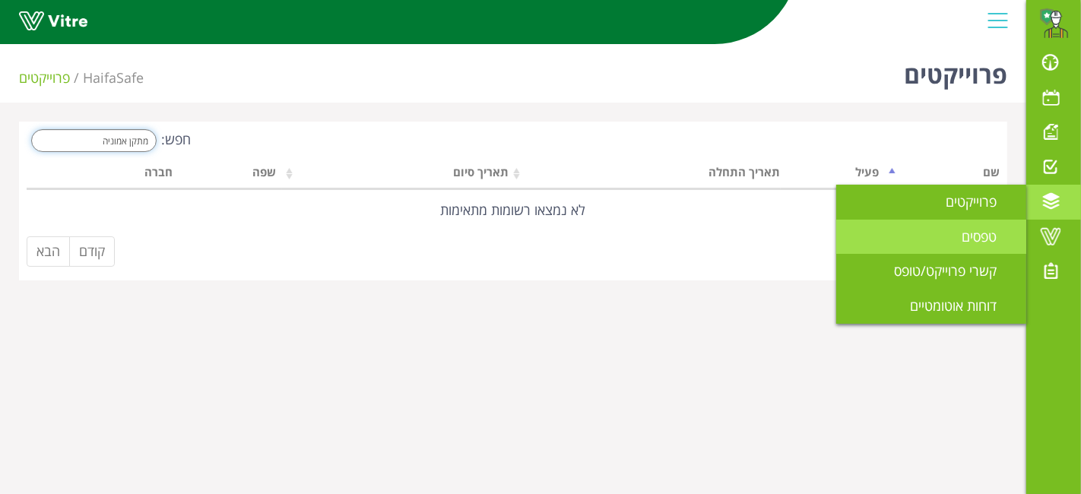
type input "מתקן אמוניה"
click at [965, 227] on span "טפסים" at bounding box center [987, 236] width 53 height 18
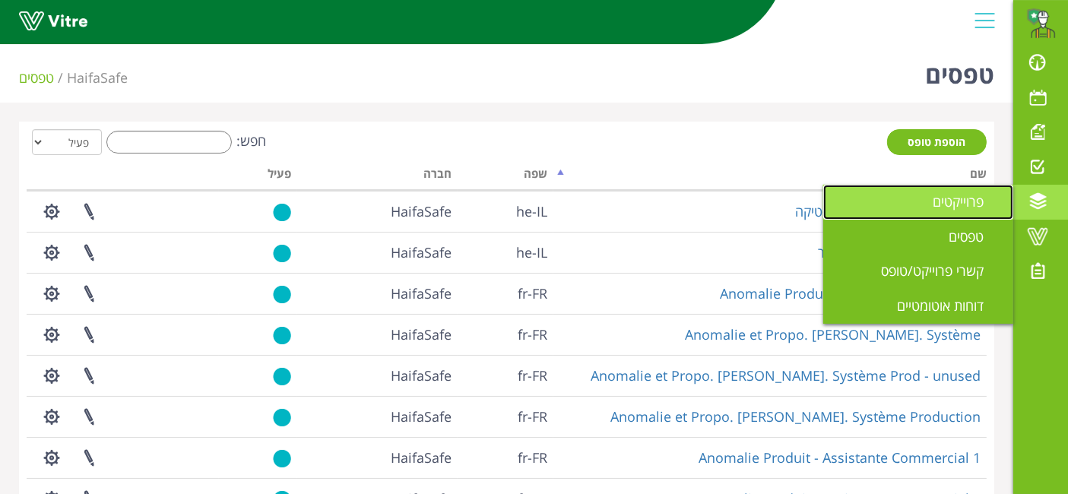
click at [949, 207] on span "פרוייקטים" at bounding box center [967, 201] width 69 height 18
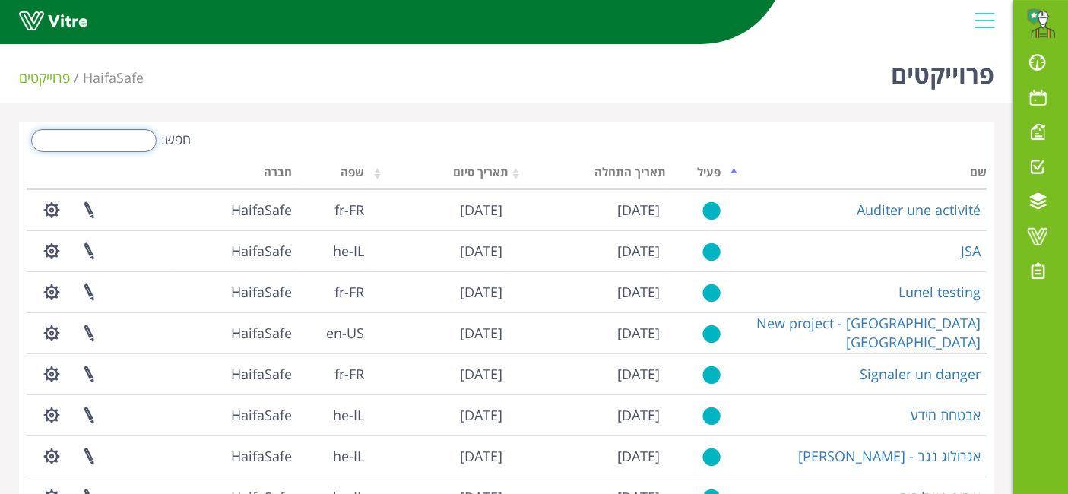
click at [119, 142] on input "חפש:" at bounding box center [93, 140] width 125 height 23
type input "מתרן"
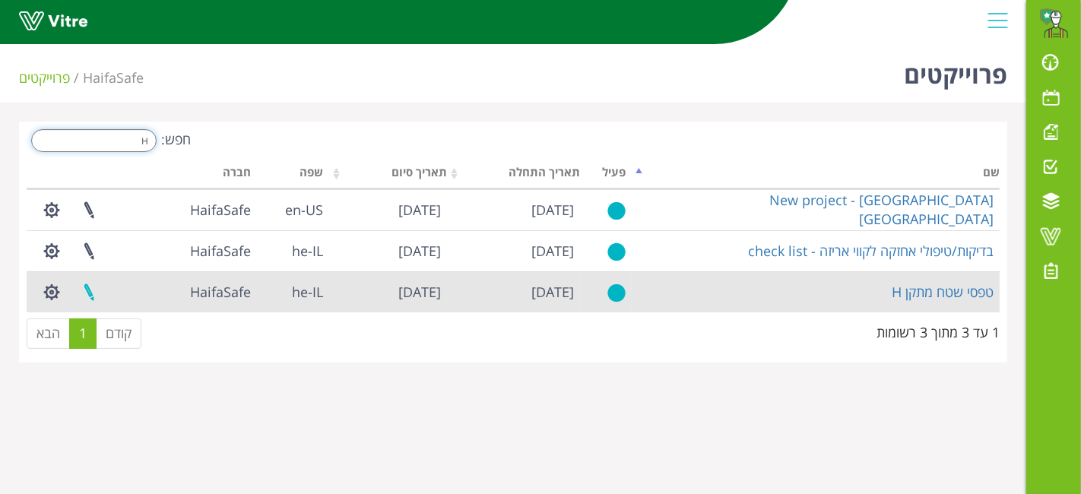
type input "H"
click at [90, 295] on link at bounding box center [89, 292] width 38 height 40
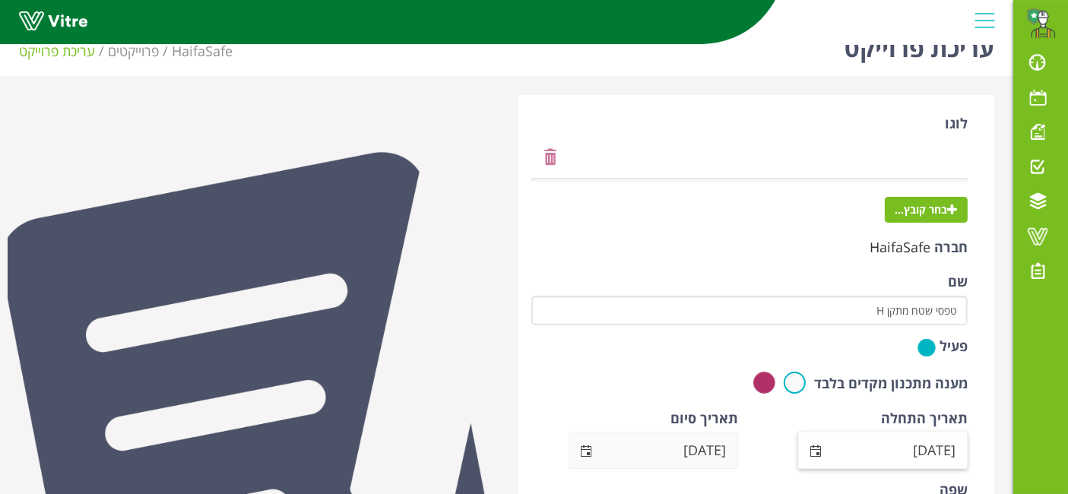
scroll to position [195, 0]
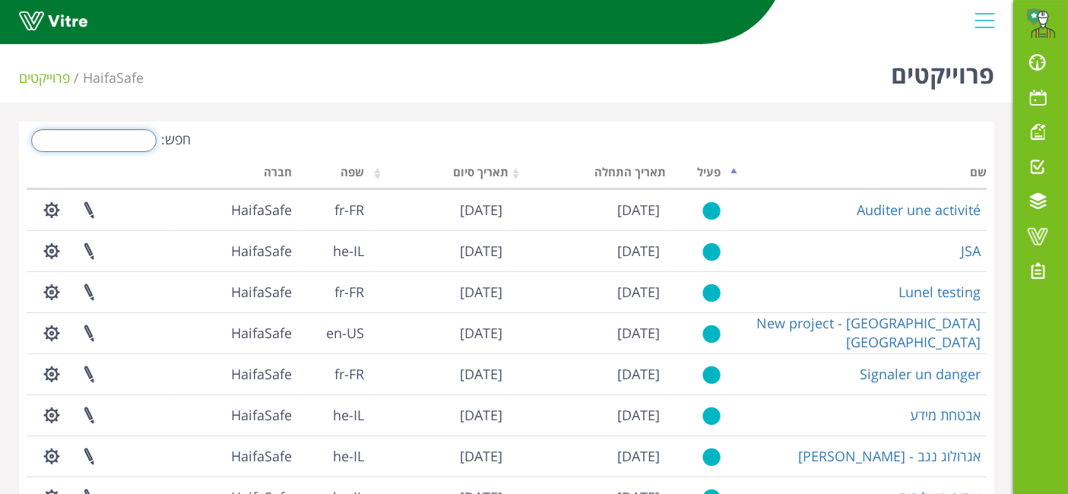
click at [124, 136] on input "חפש:" at bounding box center [93, 140] width 125 height 23
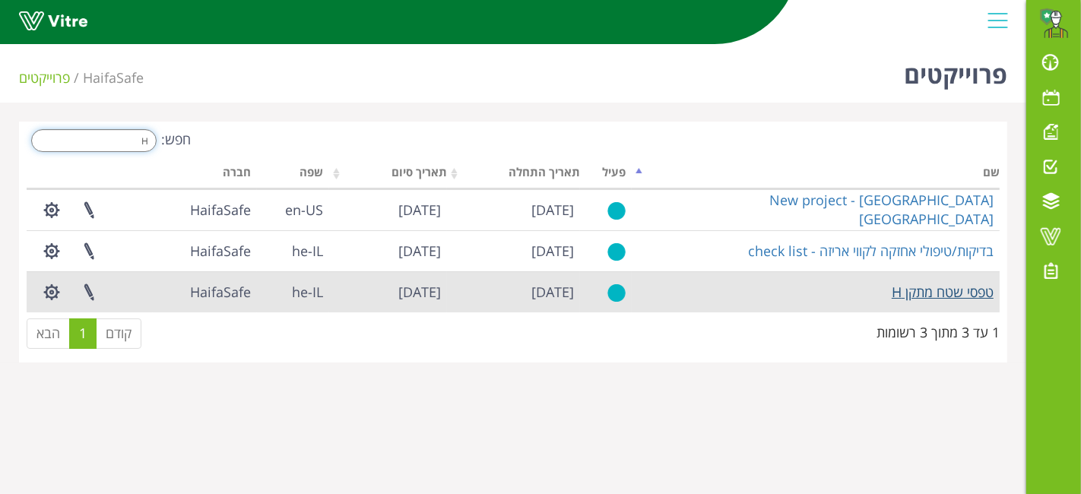
type input "H"
click at [946, 297] on link "טפסי שטח מתקן H" at bounding box center [943, 292] width 102 height 18
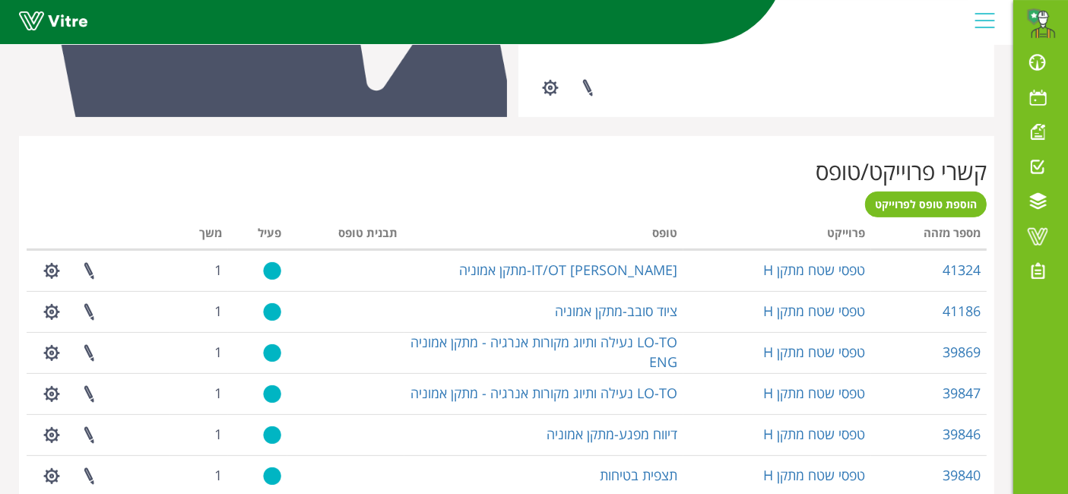
scroll to position [506, 0]
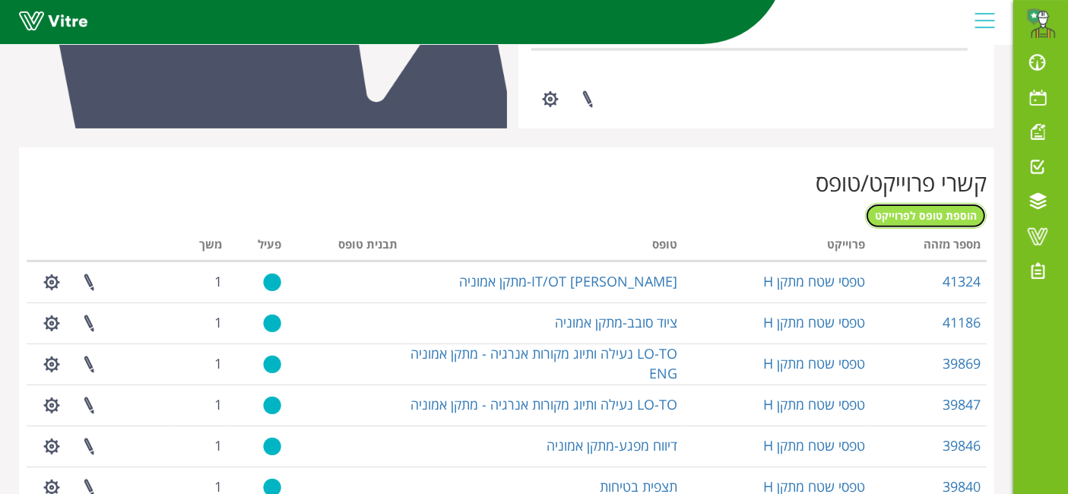
click at [916, 216] on span "הוספת טופס לפרוייקט" at bounding box center [926, 215] width 102 height 14
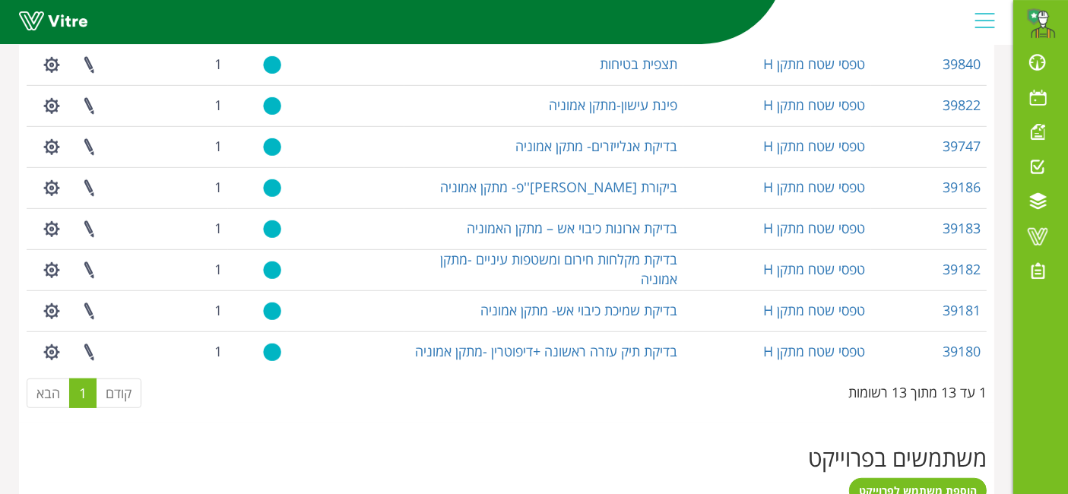
scroll to position [591, 0]
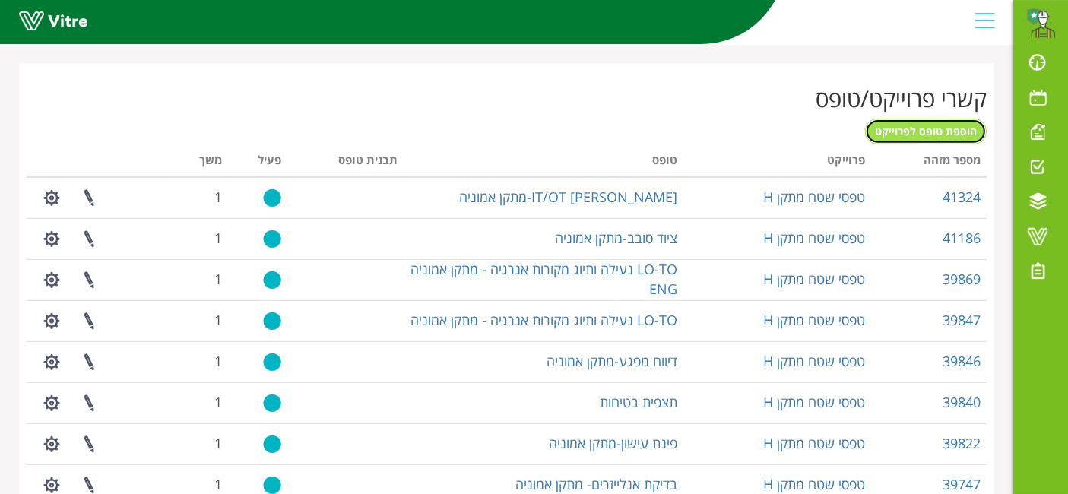
click at [917, 129] on span "הוספת טופס לפרוייקט" at bounding box center [926, 131] width 102 height 14
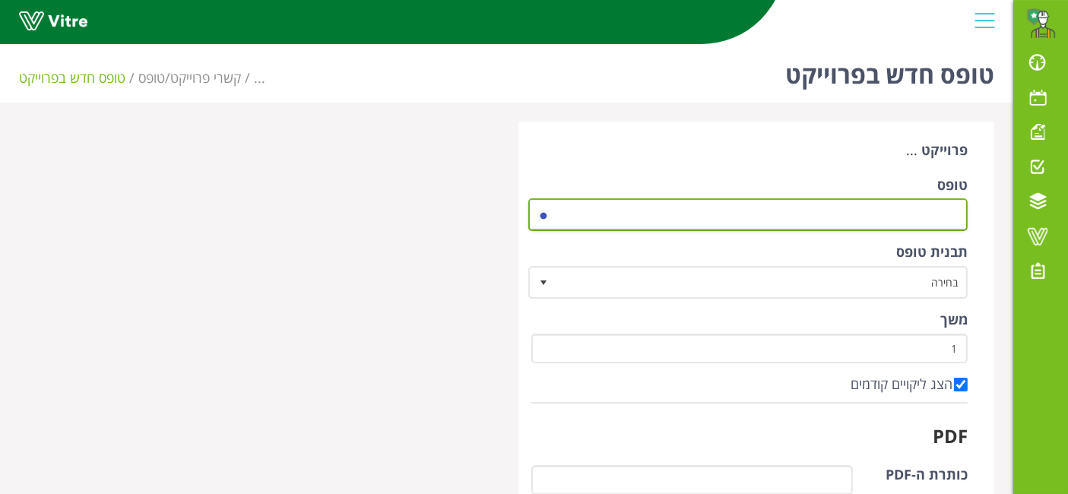
click at [750, 212] on span at bounding box center [762, 214] width 410 height 27
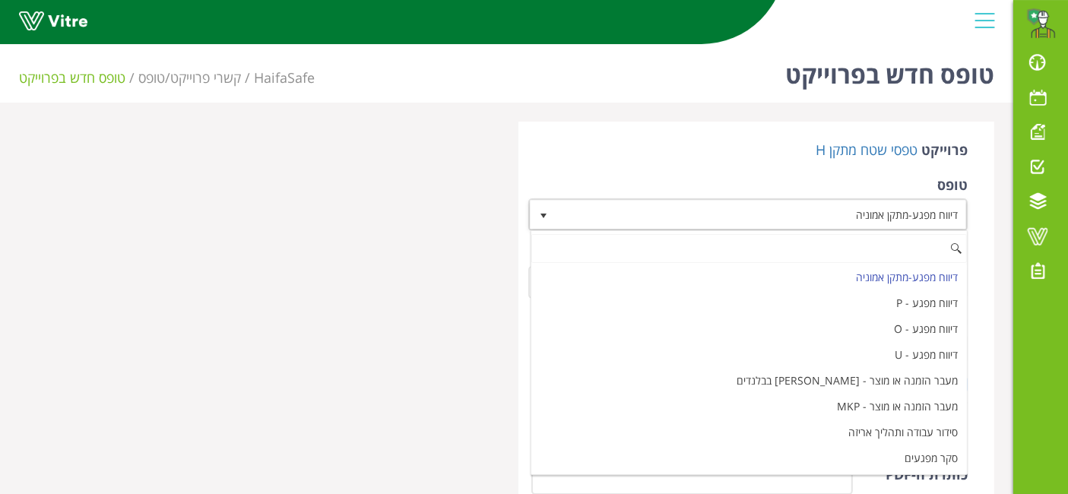
paste input "טופס תותח כיבוי אש - מתקן אמוניה"
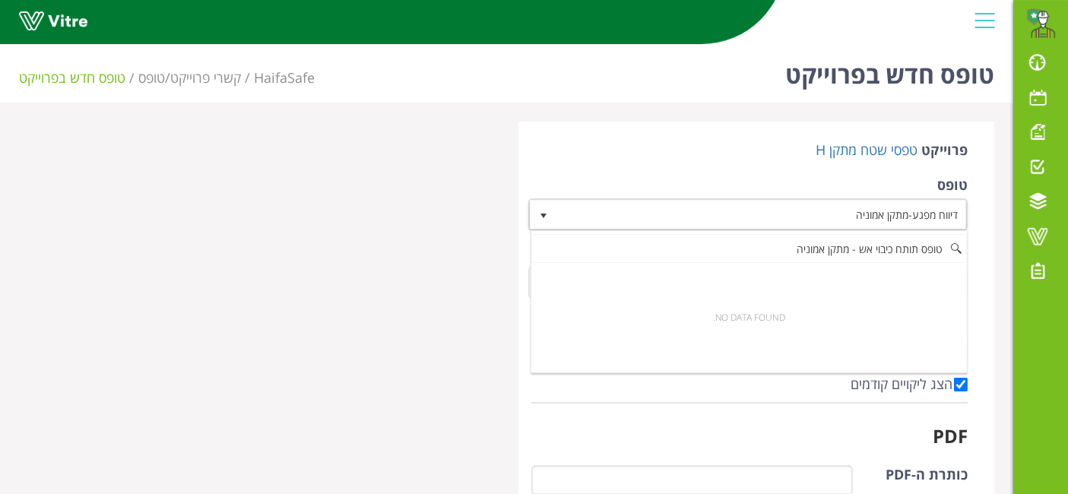
drag, startPoint x: 775, startPoint y: 252, endPoint x: 855, endPoint y: 241, distance: 81.3
click at [855, 241] on input "טופס תותח כיבוי אש - מתקן אמוניה" at bounding box center [749, 248] width 436 height 29
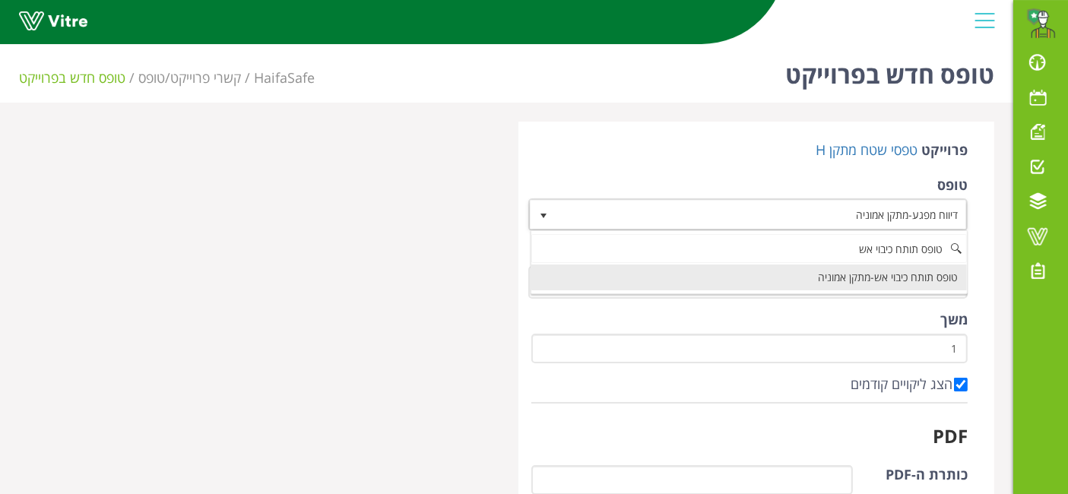
click at [898, 283] on li "טופס תותח כיבוי אש-מתקן אמוניה" at bounding box center [749, 278] width 436 height 26
type input "טופס תותח כיבוי אש"
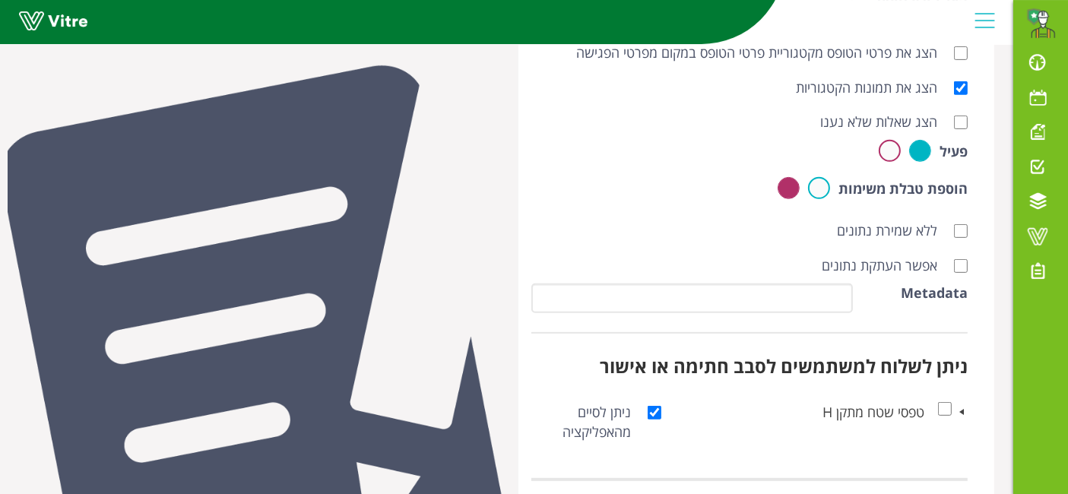
scroll to position [725, 0]
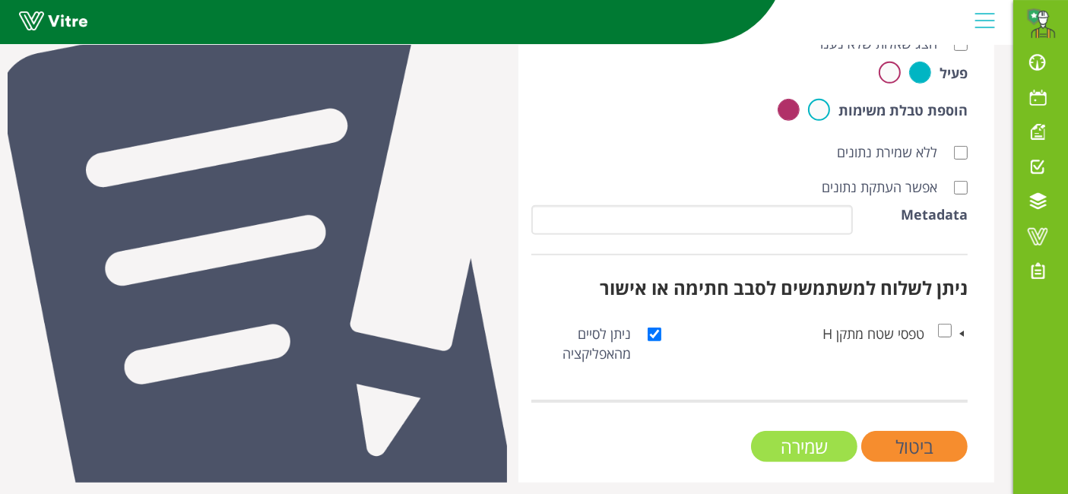
click at [803, 433] on input "שמירה" at bounding box center [804, 446] width 106 height 31
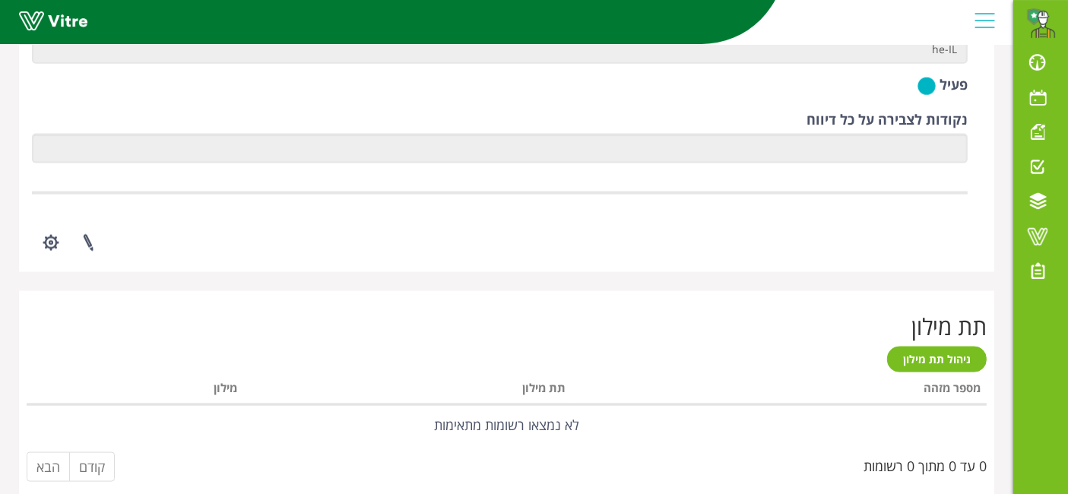
scroll to position [2251, 0]
